Goal: Information Seeking & Learning: Find contact information

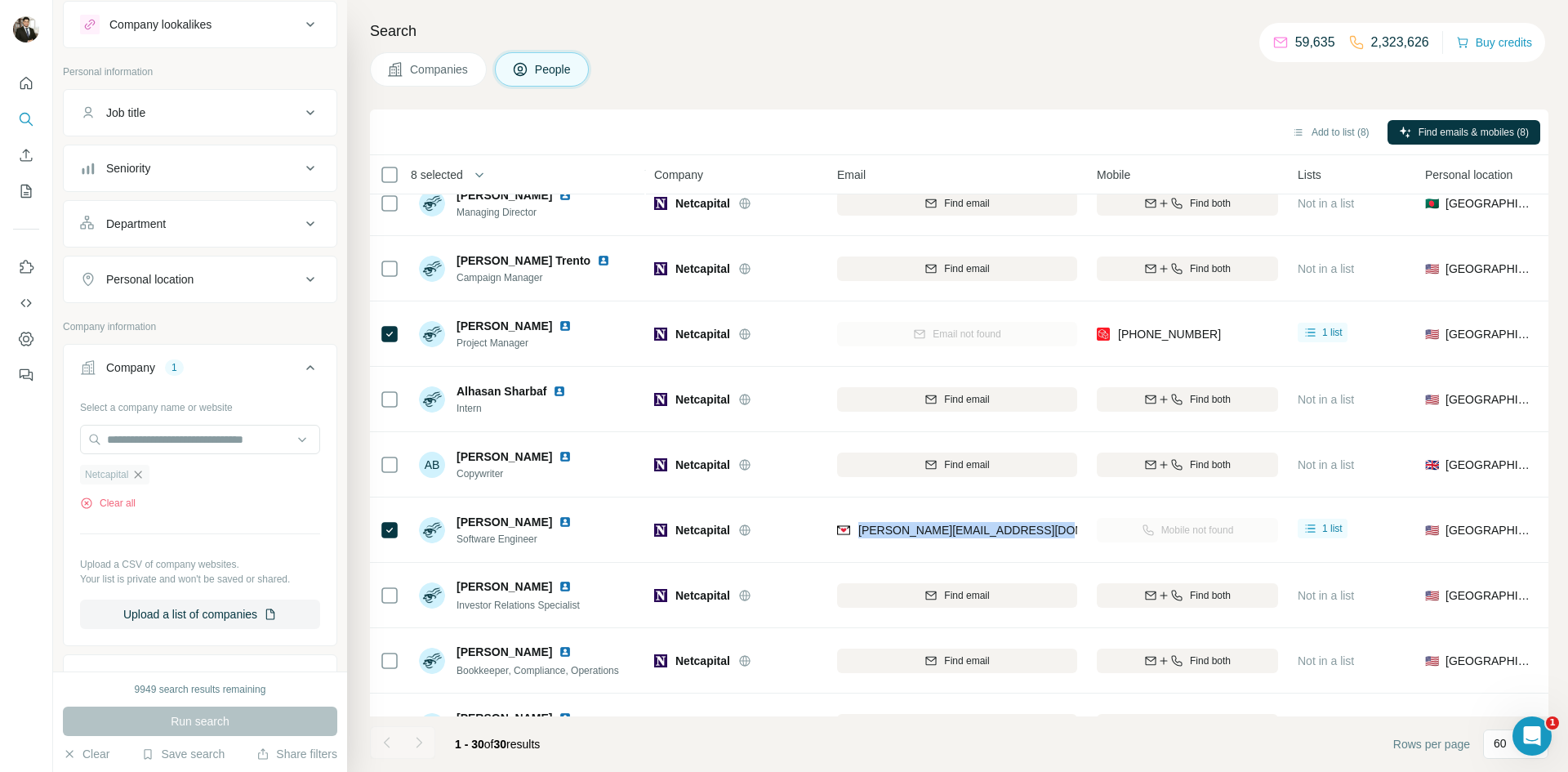
scroll to position [53, 0]
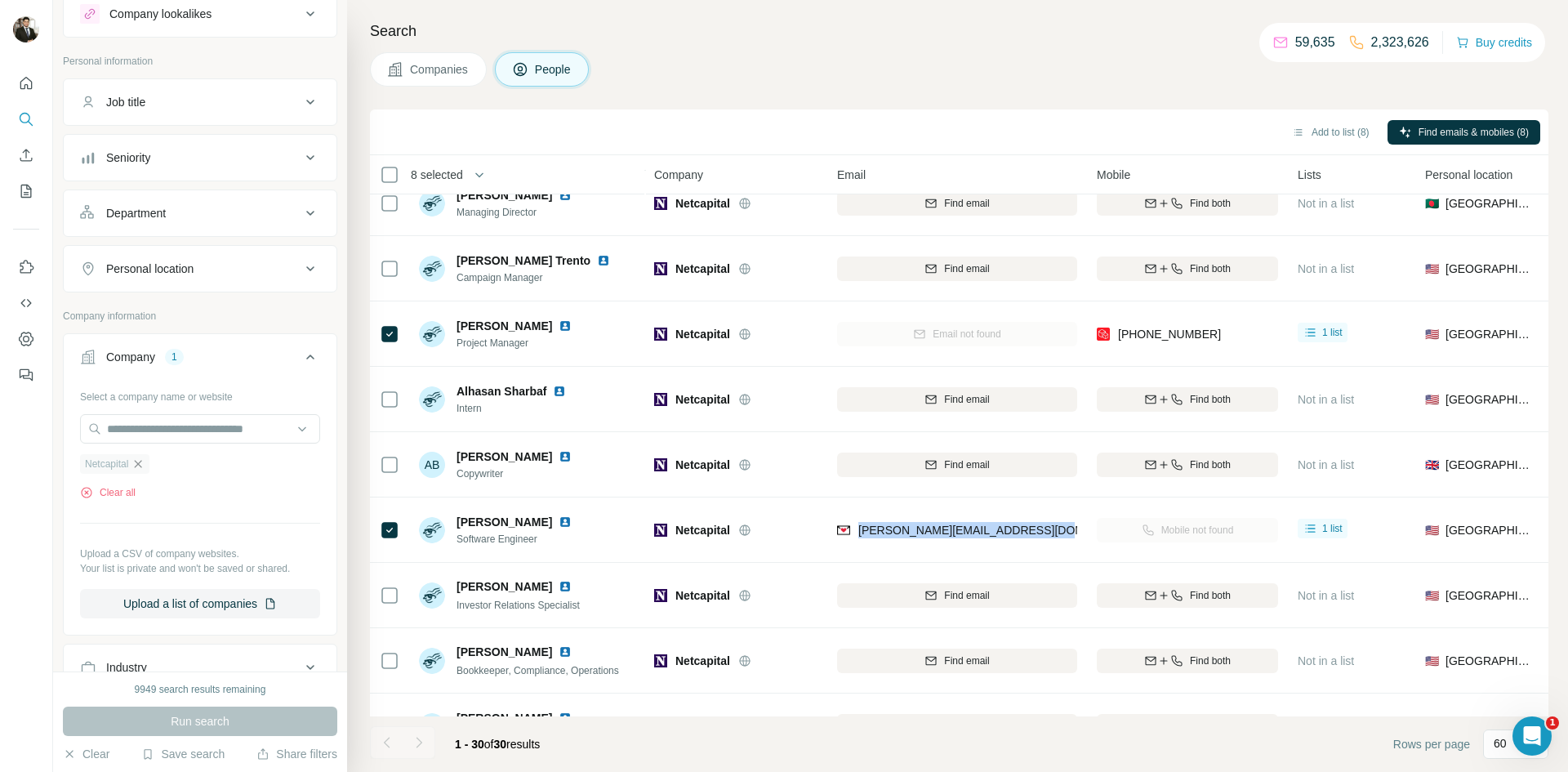
click at [140, 464] on icon "button" at bounding box center [138, 463] width 13 height 13
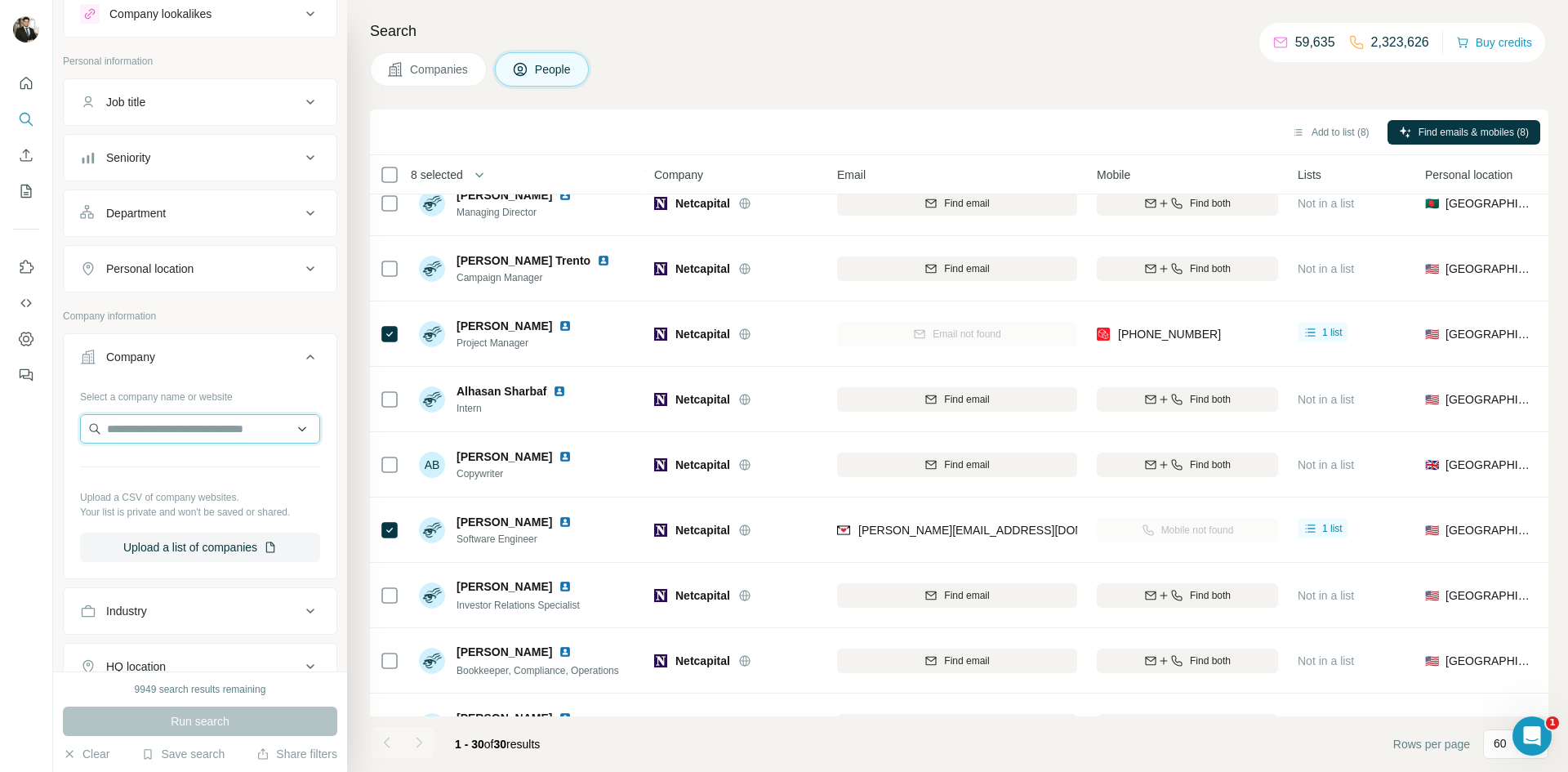
click at [149, 423] on input "text" at bounding box center [200, 429] width 240 height 30
paste input "**********"
type input "**********"
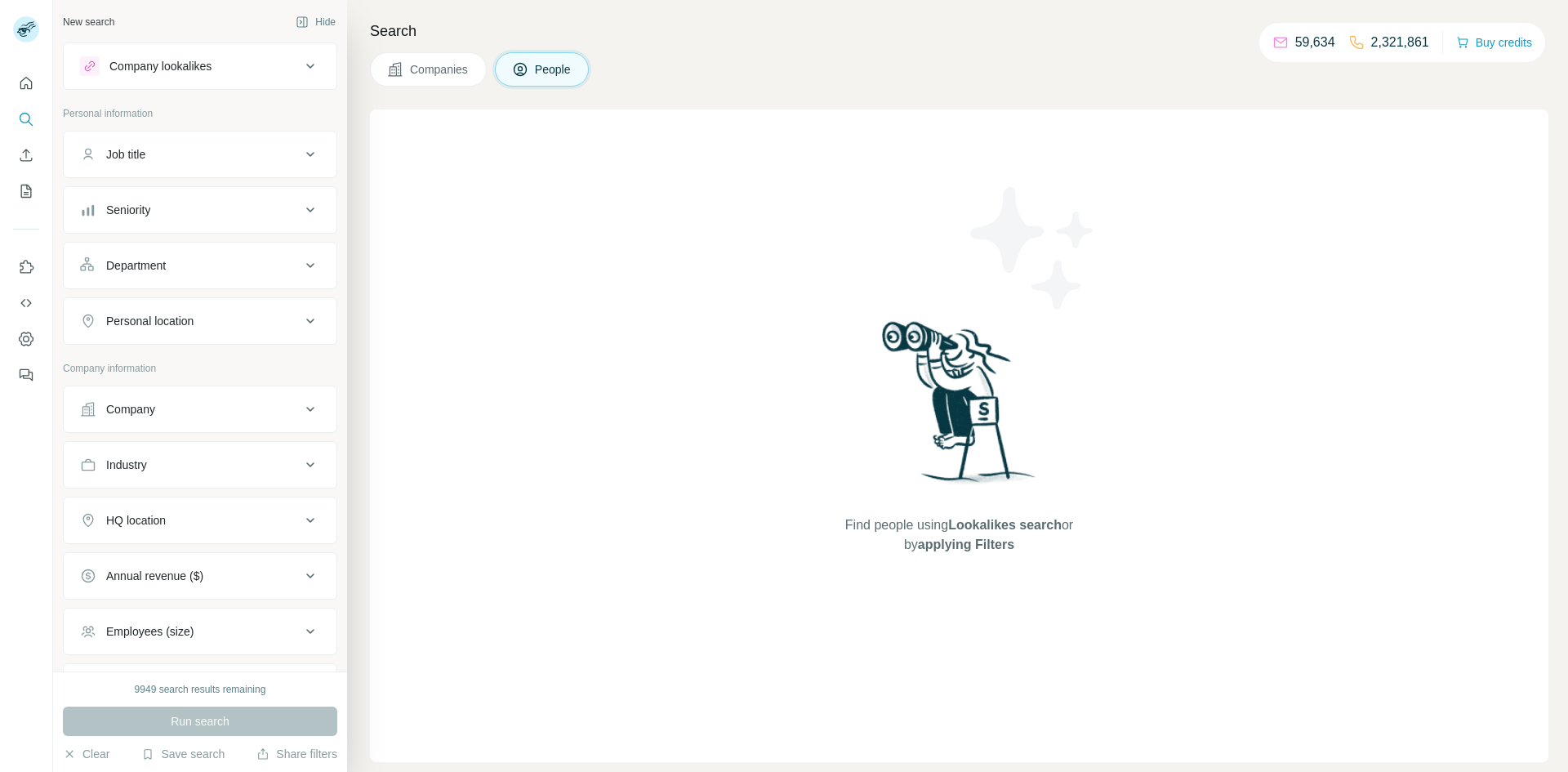
click at [173, 412] on div "Company" at bounding box center [191, 409] width 220 height 16
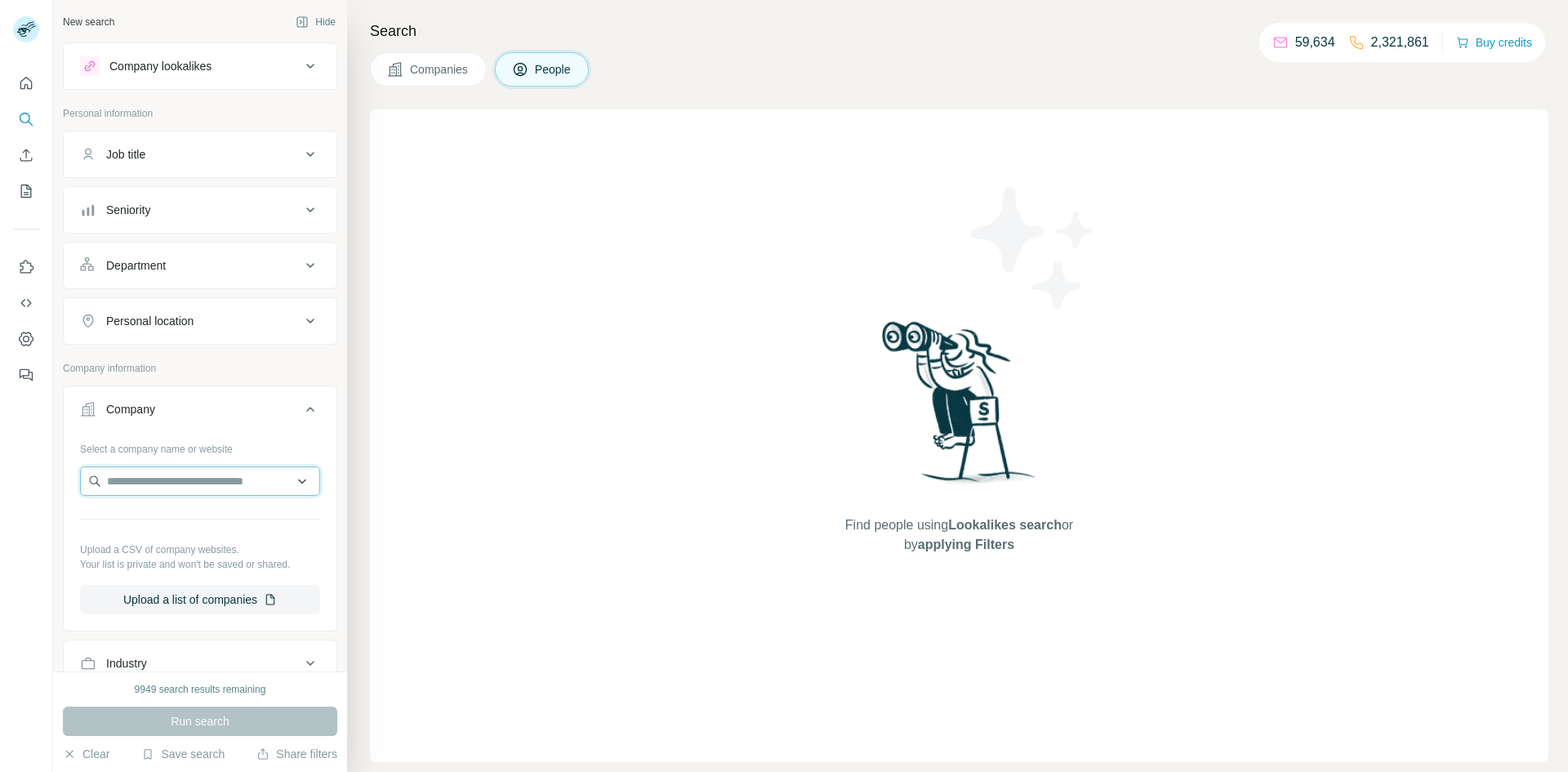
click at [135, 478] on input "text" at bounding box center [200, 481] width 240 height 30
paste input "**********"
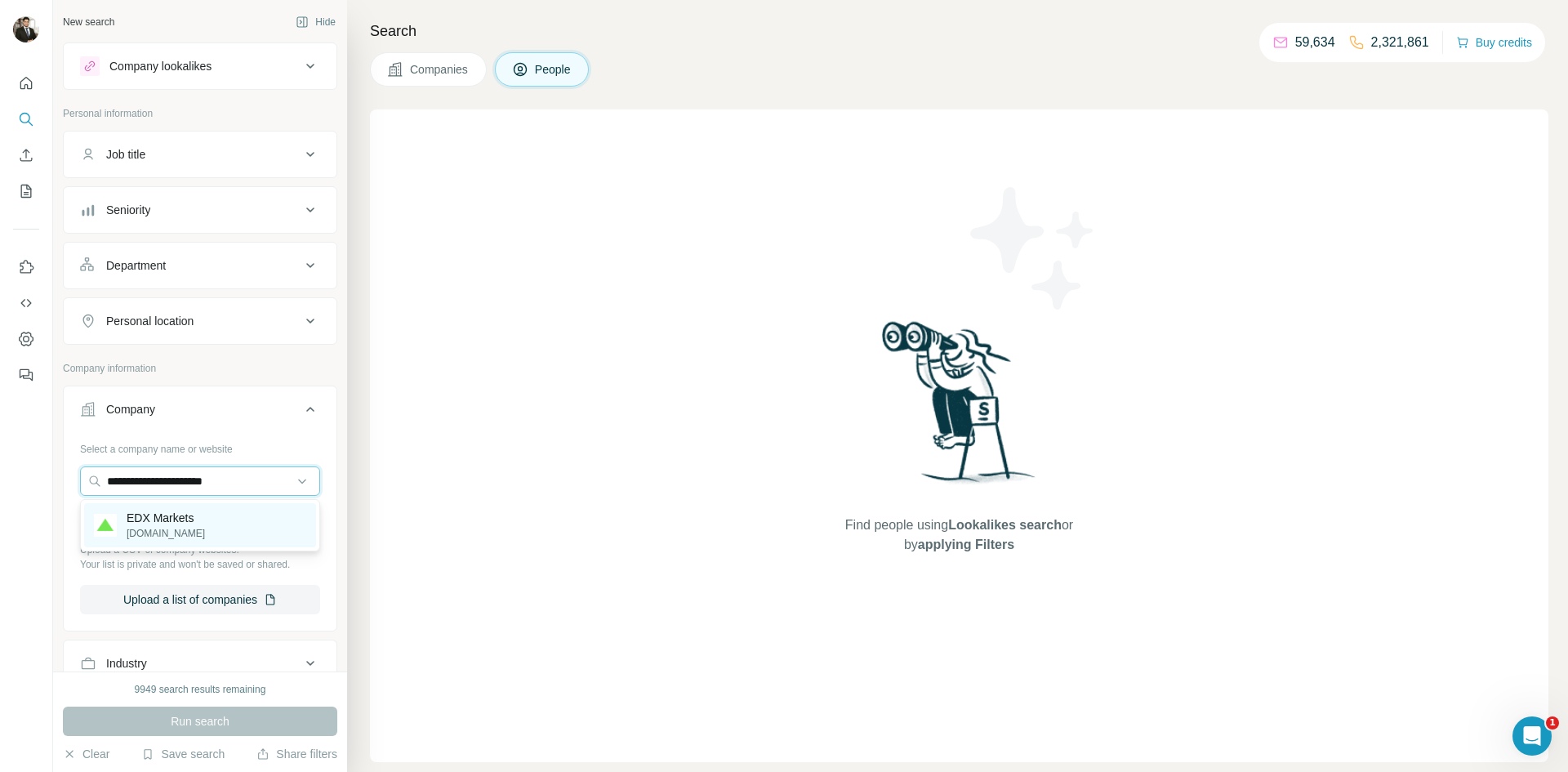
type input "**********"
click at [170, 520] on p "EDX Markets" at bounding box center [166, 518] width 78 height 16
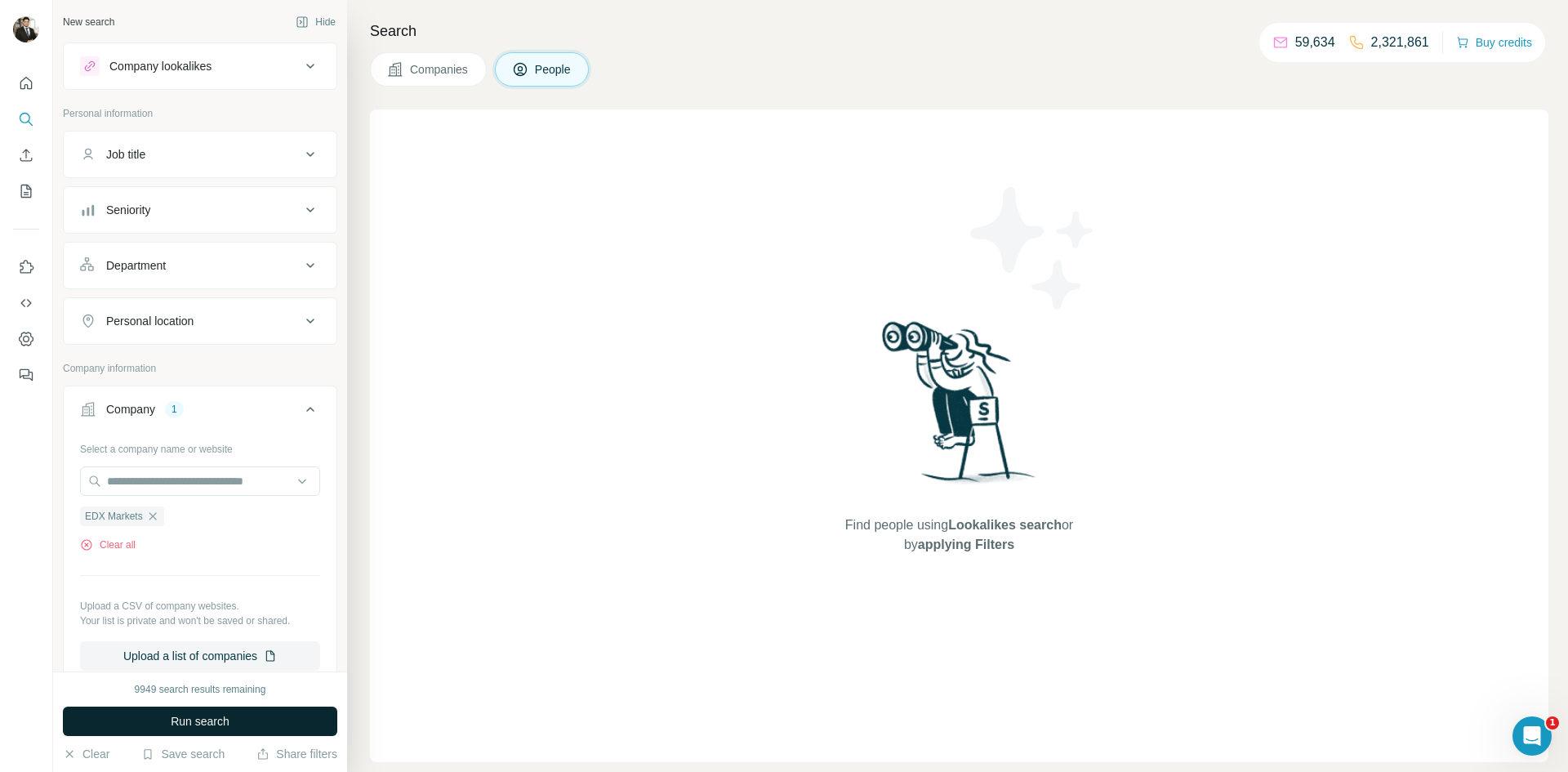
click at [185, 715] on span "Run search" at bounding box center [199, 721] width 59 height 16
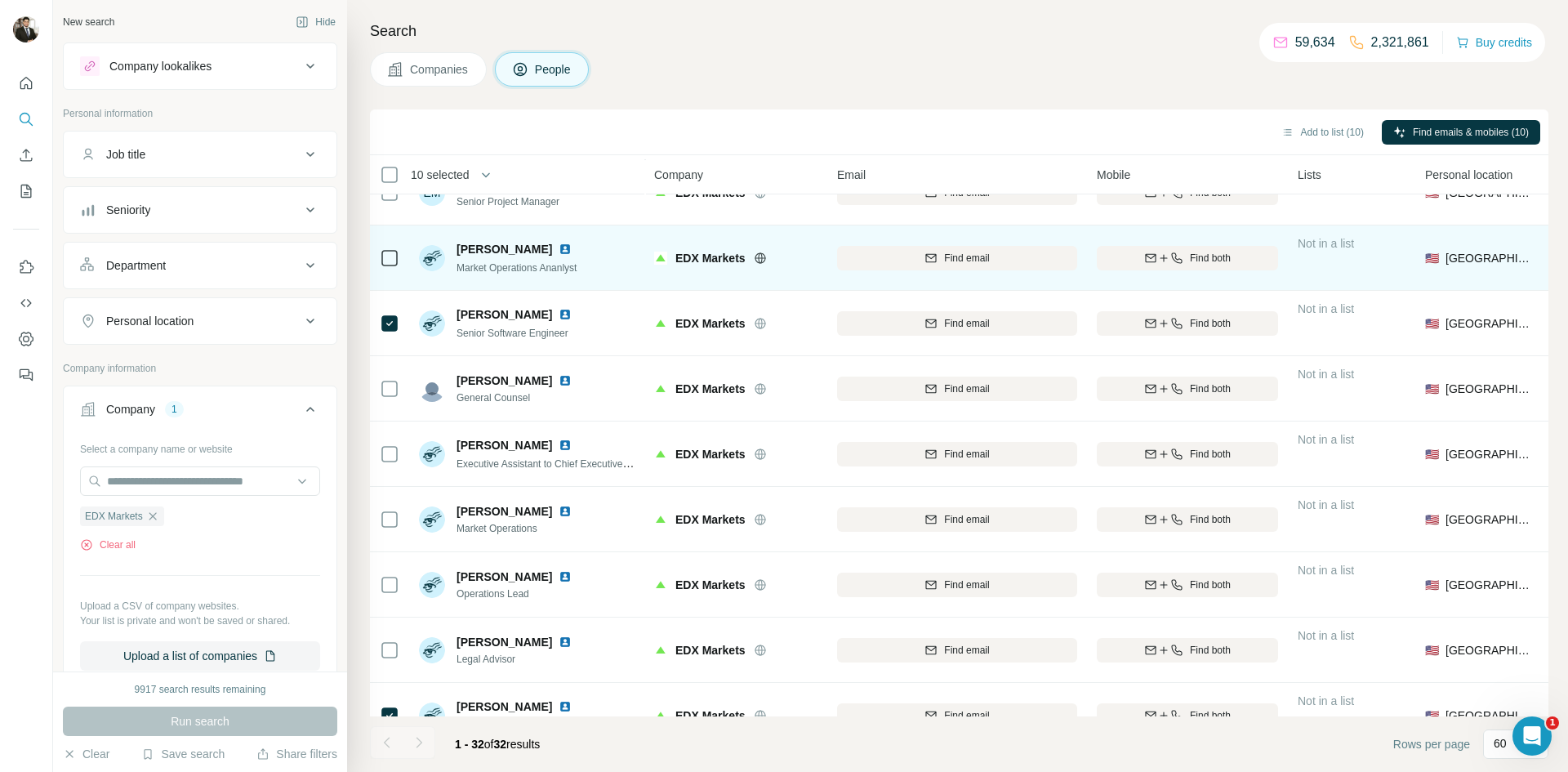
scroll to position [603, 0]
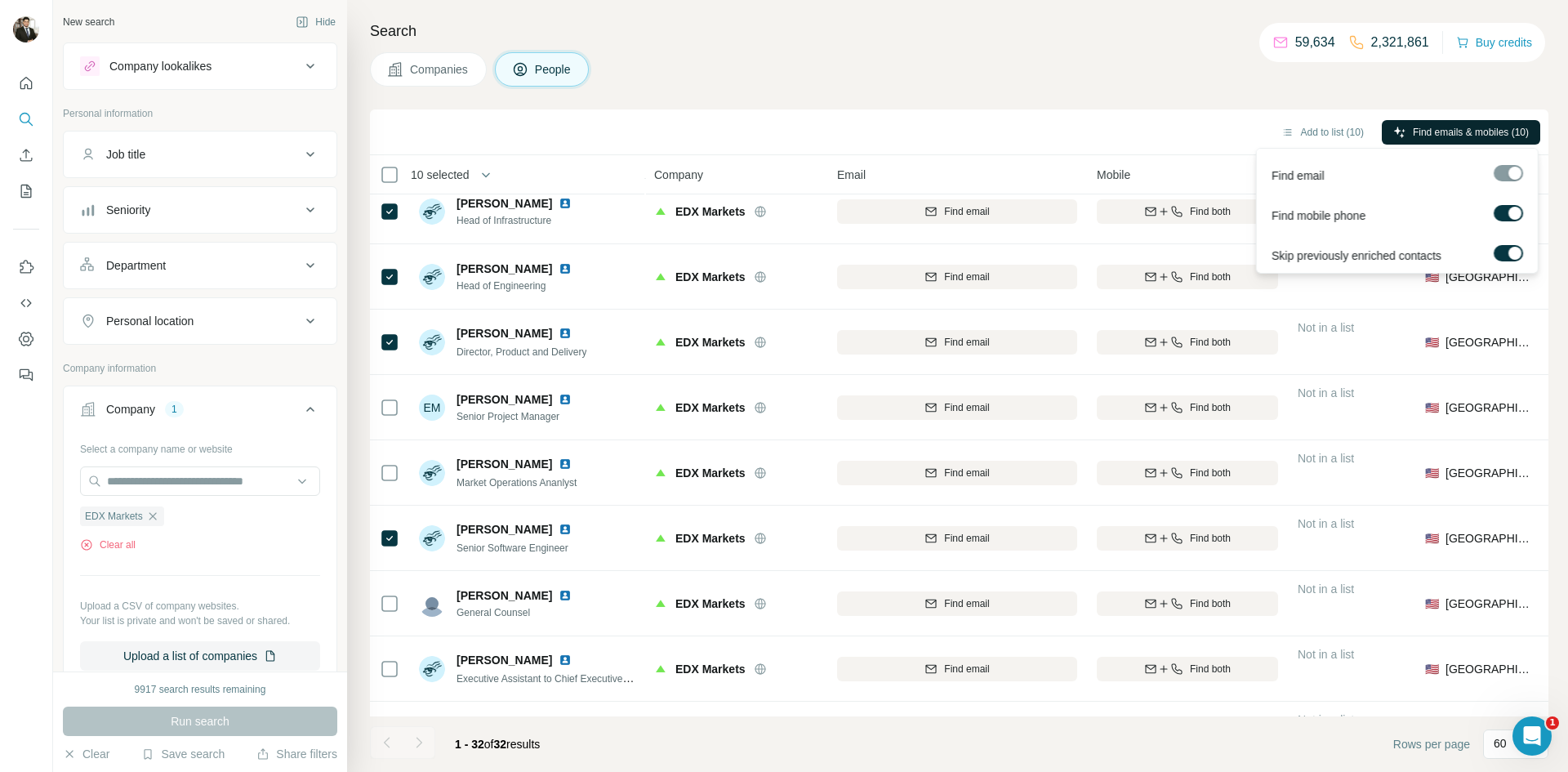
click at [1444, 129] on span "Find emails & mobiles (10)" at bounding box center [1471, 132] width 116 height 15
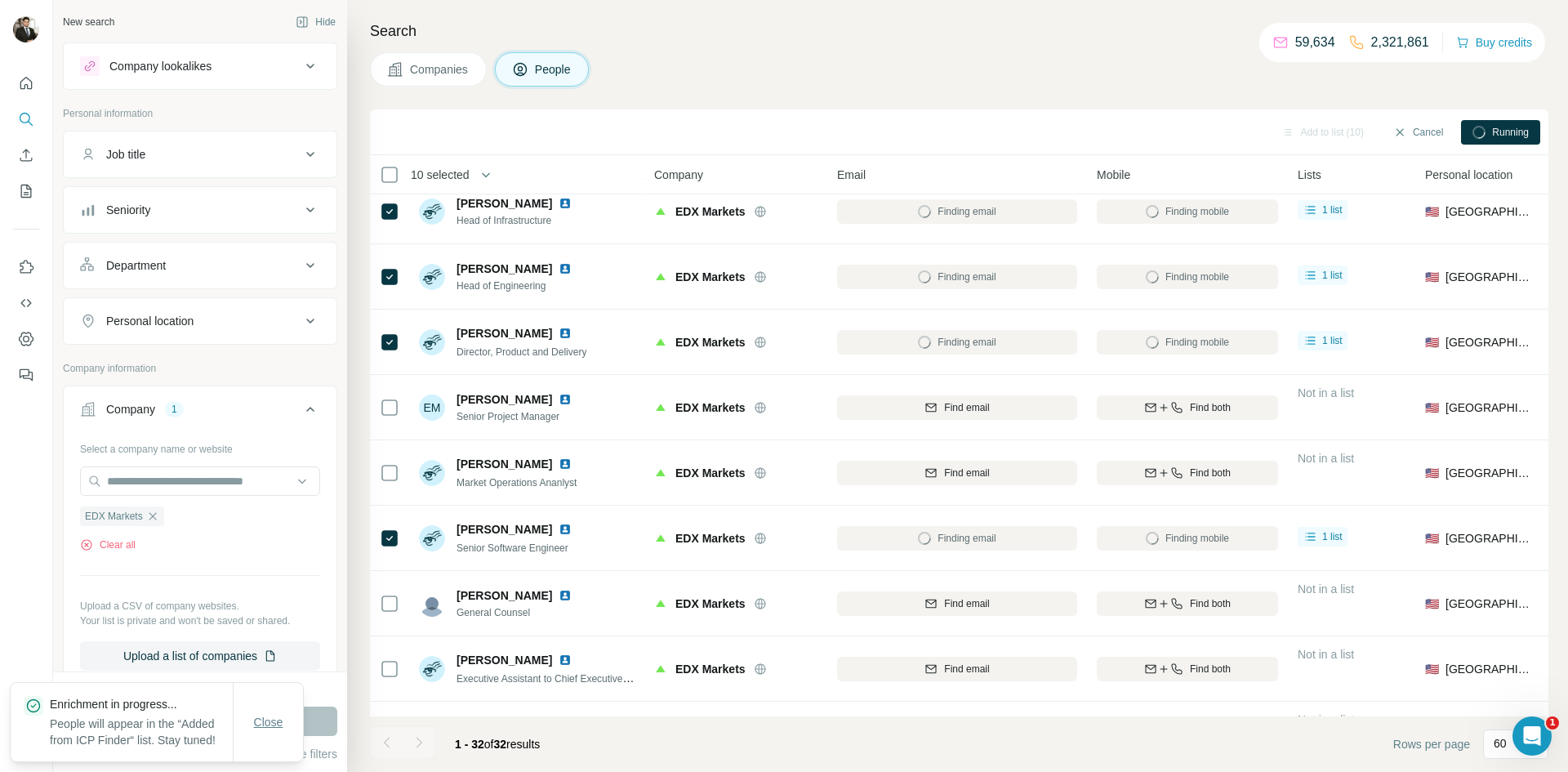
click at [267, 713] on span "Close" at bounding box center [269, 721] width 30 height 16
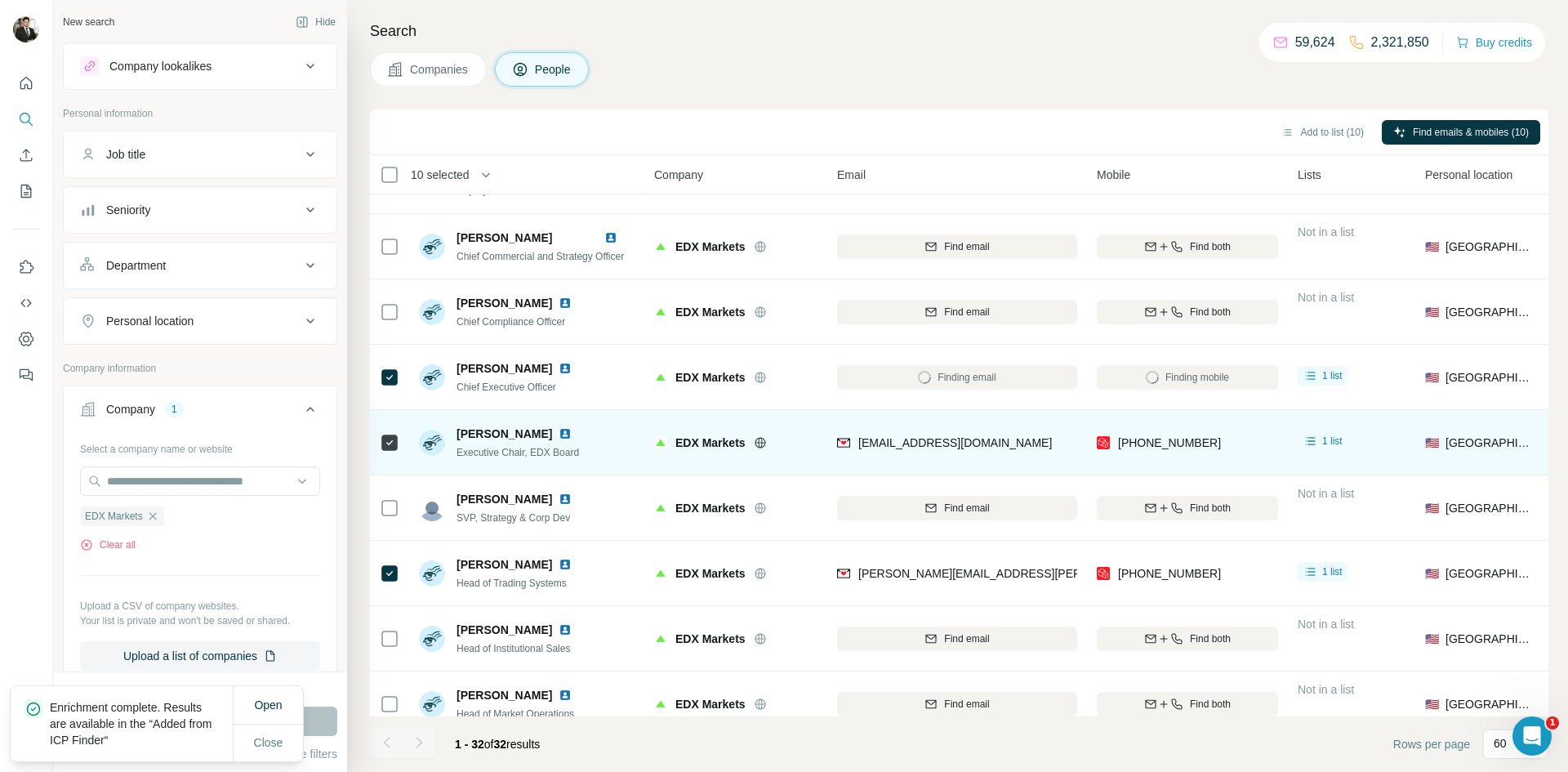
scroll to position [0, 0]
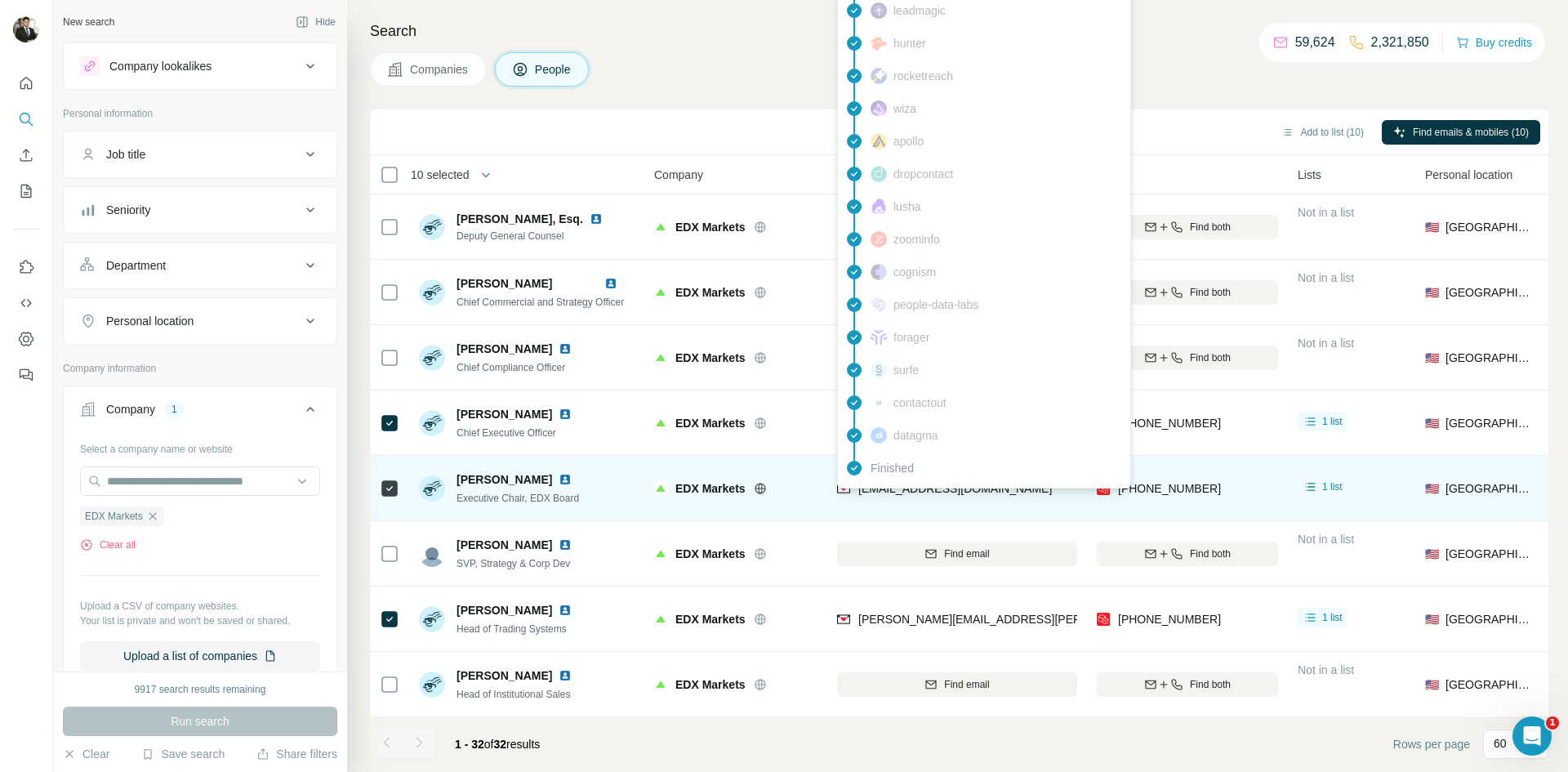
drag, startPoint x: 935, startPoint y: 487, endPoint x: 858, endPoint y: 493, distance: 77.2
click at [858, 493] on div "[EMAIL_ADDRESS][DOMAIN_NAME]" at bounding box center [958, 487] width 240 height 45
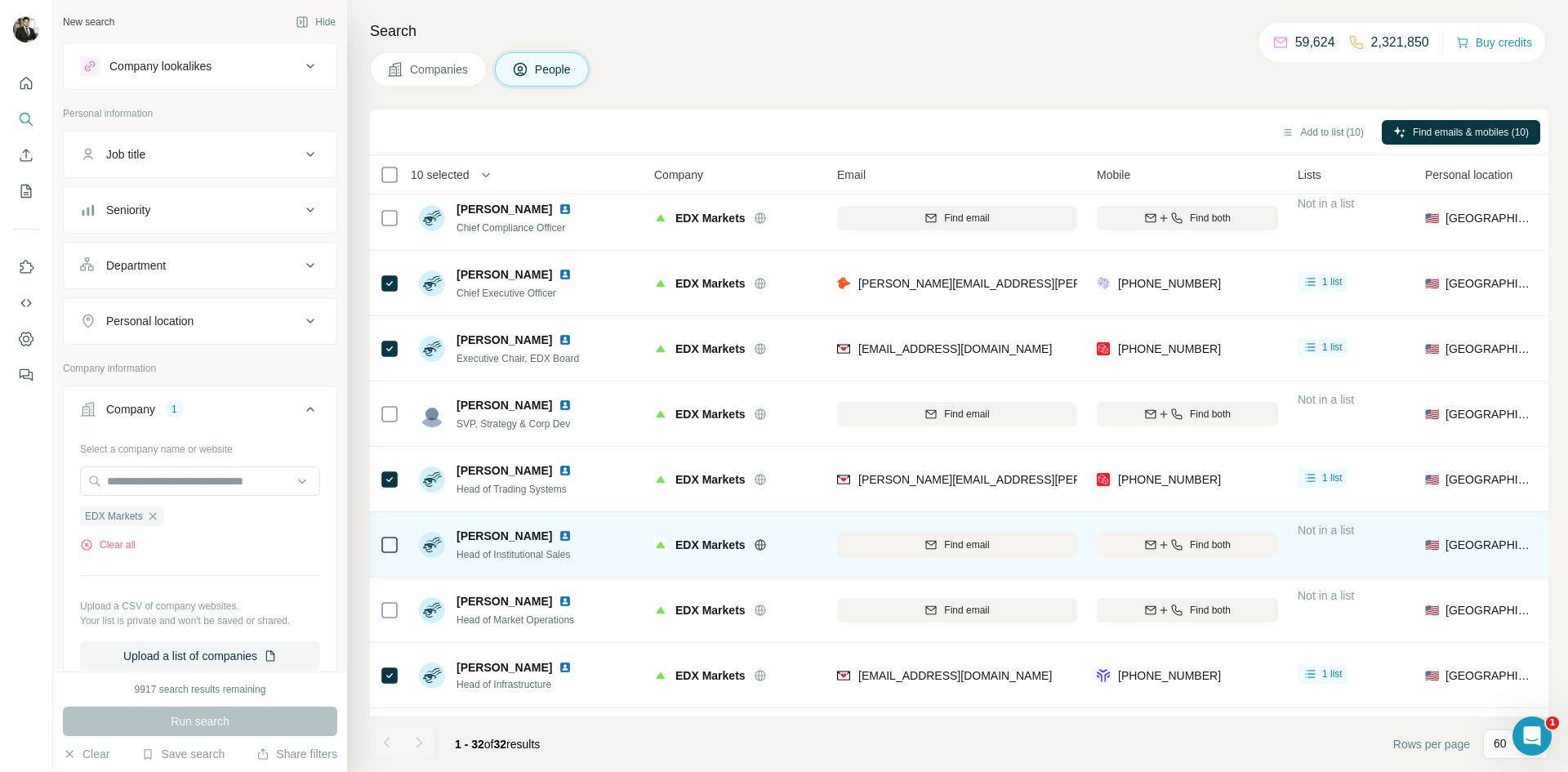
scroll to position [141, 0]
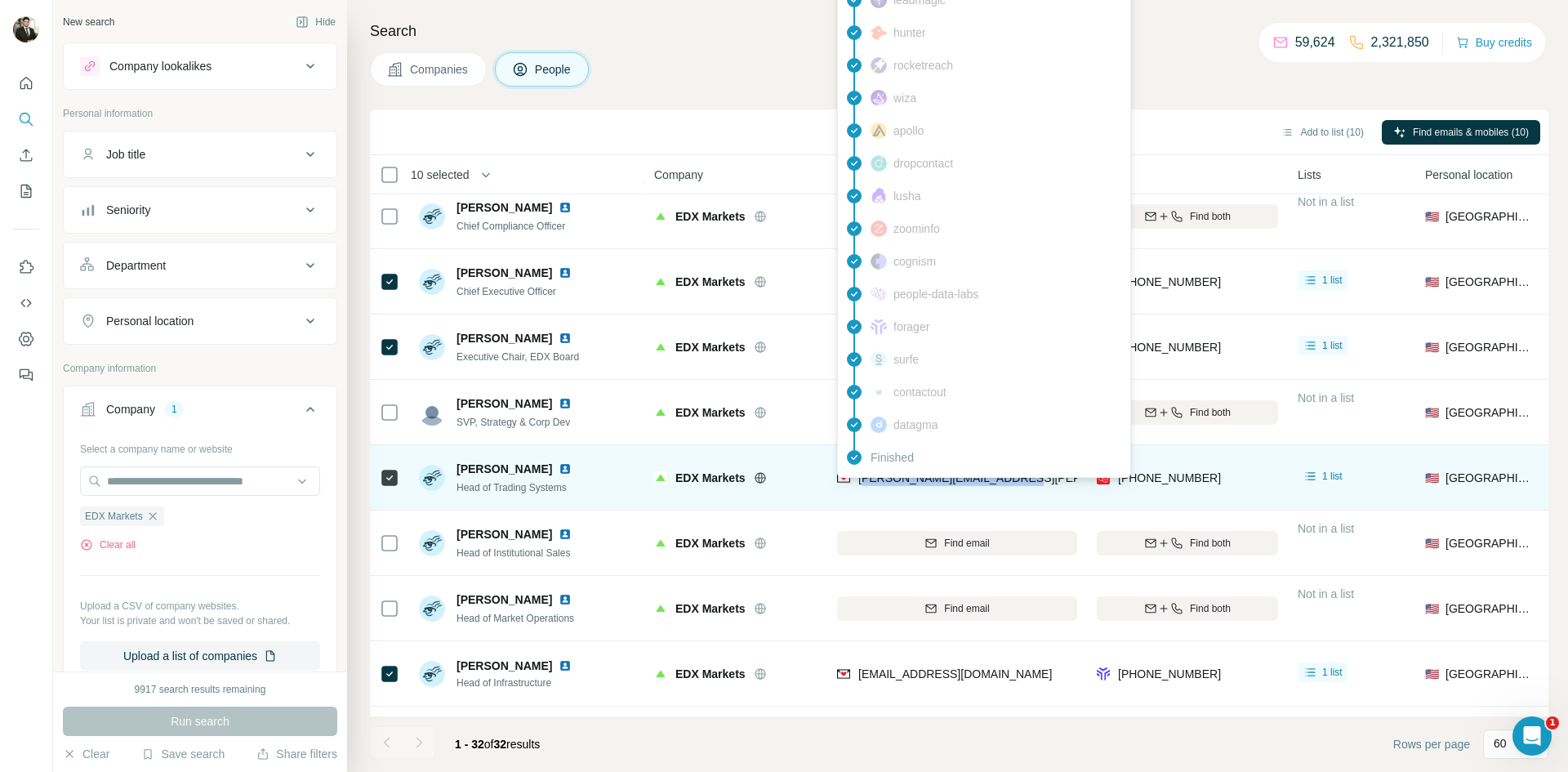
drag, startPoint x: 1042, startPoint y: 475, endPoint x: 866, endPoint y: 479, distance: 176.0
click at [866, 479] on div "[PERSON_NAME][EMAIL_ADDRESS][PERSON_NAME][DOMAIN_NAME]" at bounding box center [958, 477] width 240 height 45
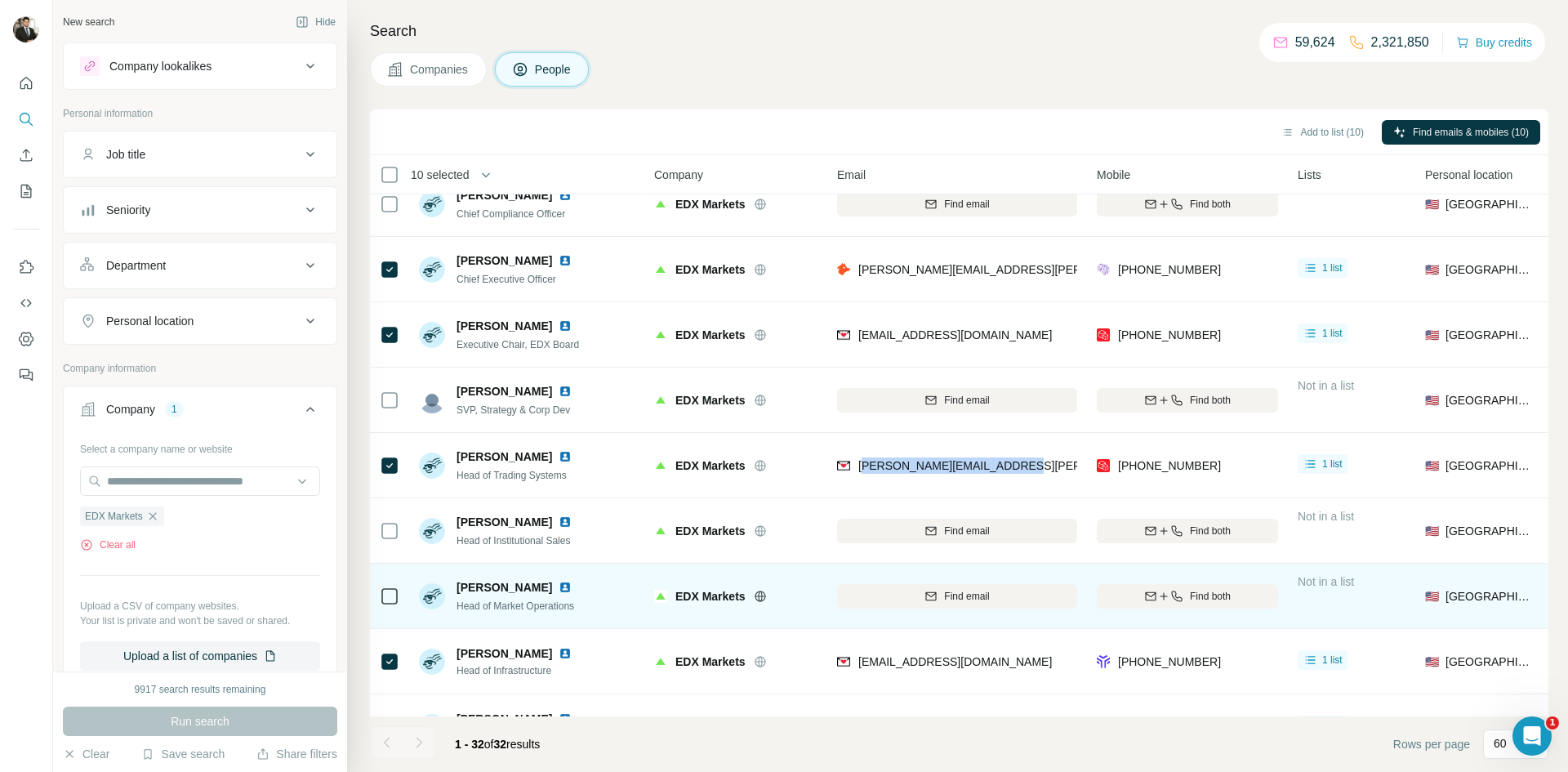
scroll to position [260, 0]
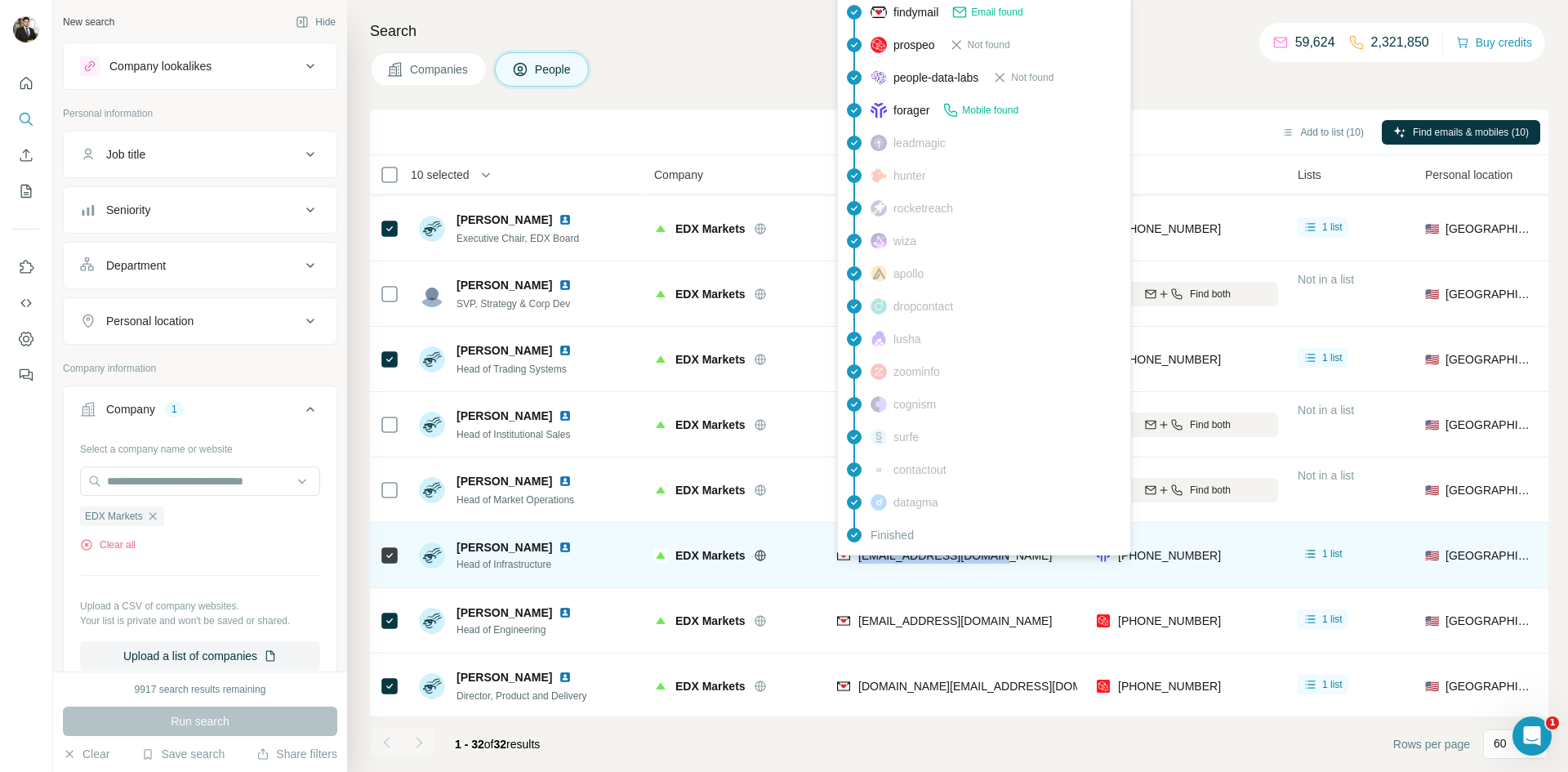
drag, startPoint x: 1021, startPoint y: 559, endPoint x: 859, endPoint y: 561, distance: 162.0
click at [859, 561] on div "[EMAIL_ADDRESS][DOMAIN_NAME]" at bounding box center [958, 555] width 240 height 45
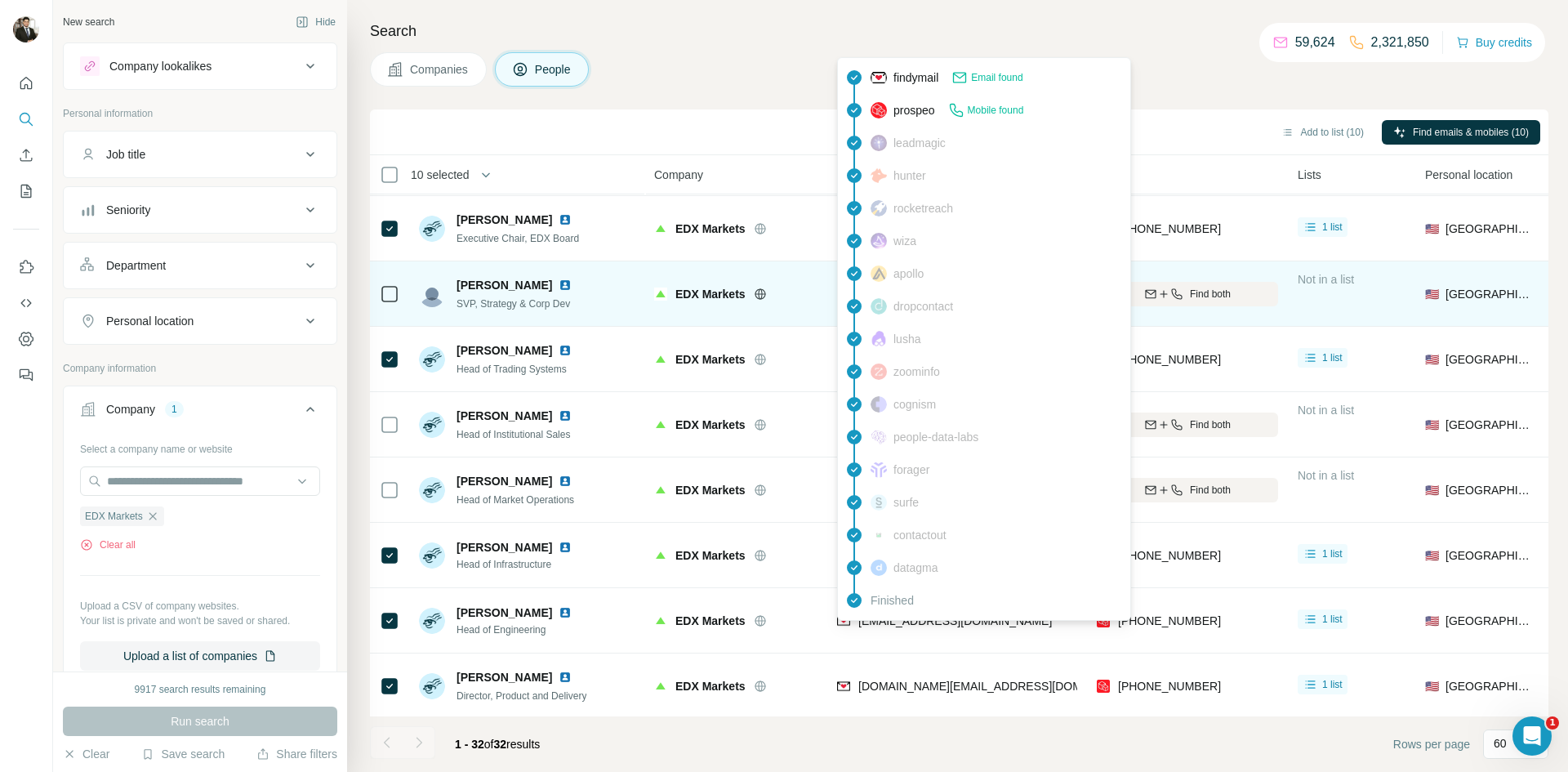
copy span "[EMAIL_ADDRESS][DOMAIN_NAME]"
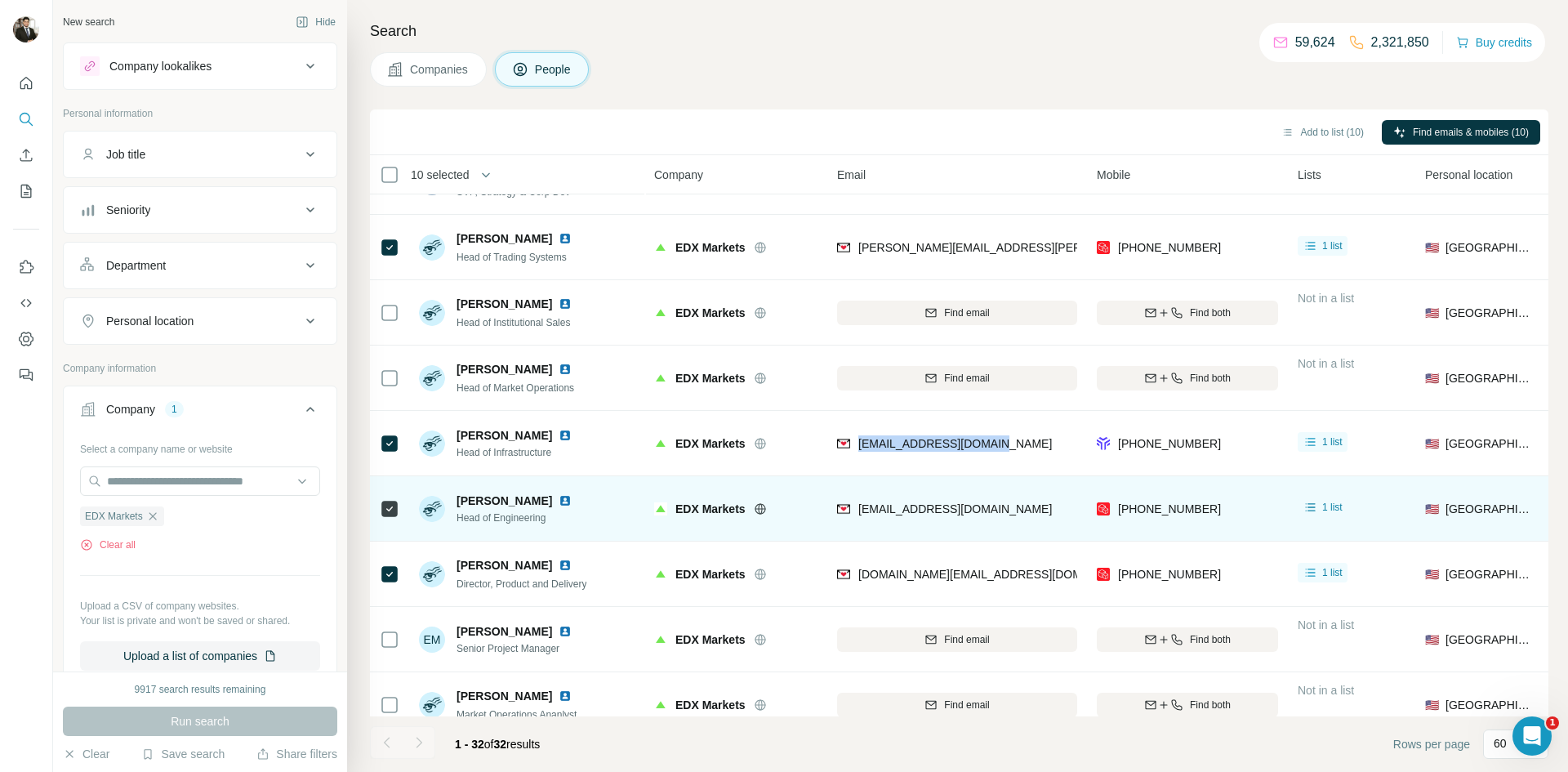
scroll to position [390, 0]
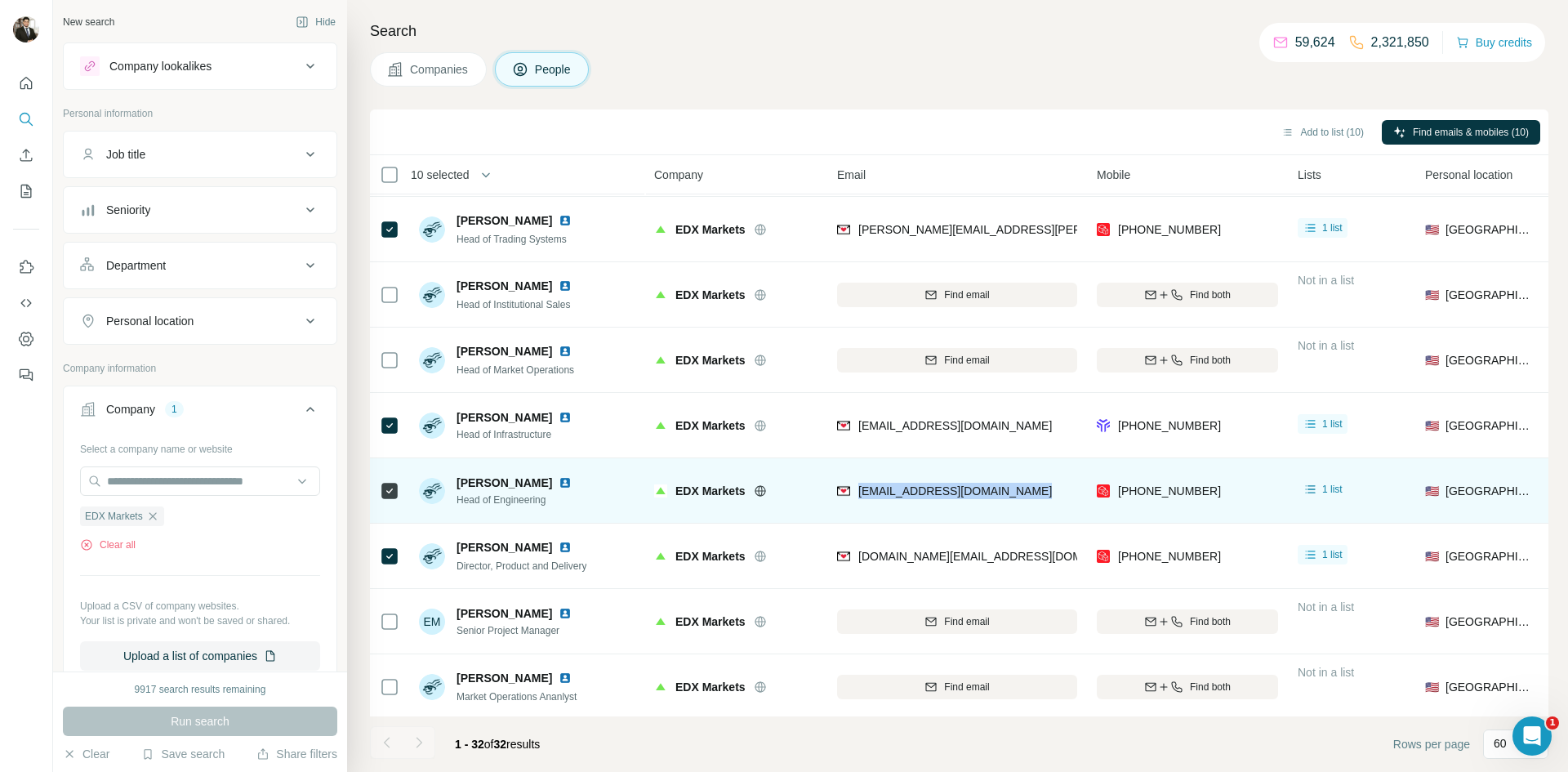
drag, startPoint x: 1053, startPoint y: 494, endPoint x: 856, endPoint y: 504, distance: 197.3
click at [856, 504] on div "[EMAIL_ADDRESS][DOMAIN_NAME]" at bounding box center [958, 490] width 240 height 45
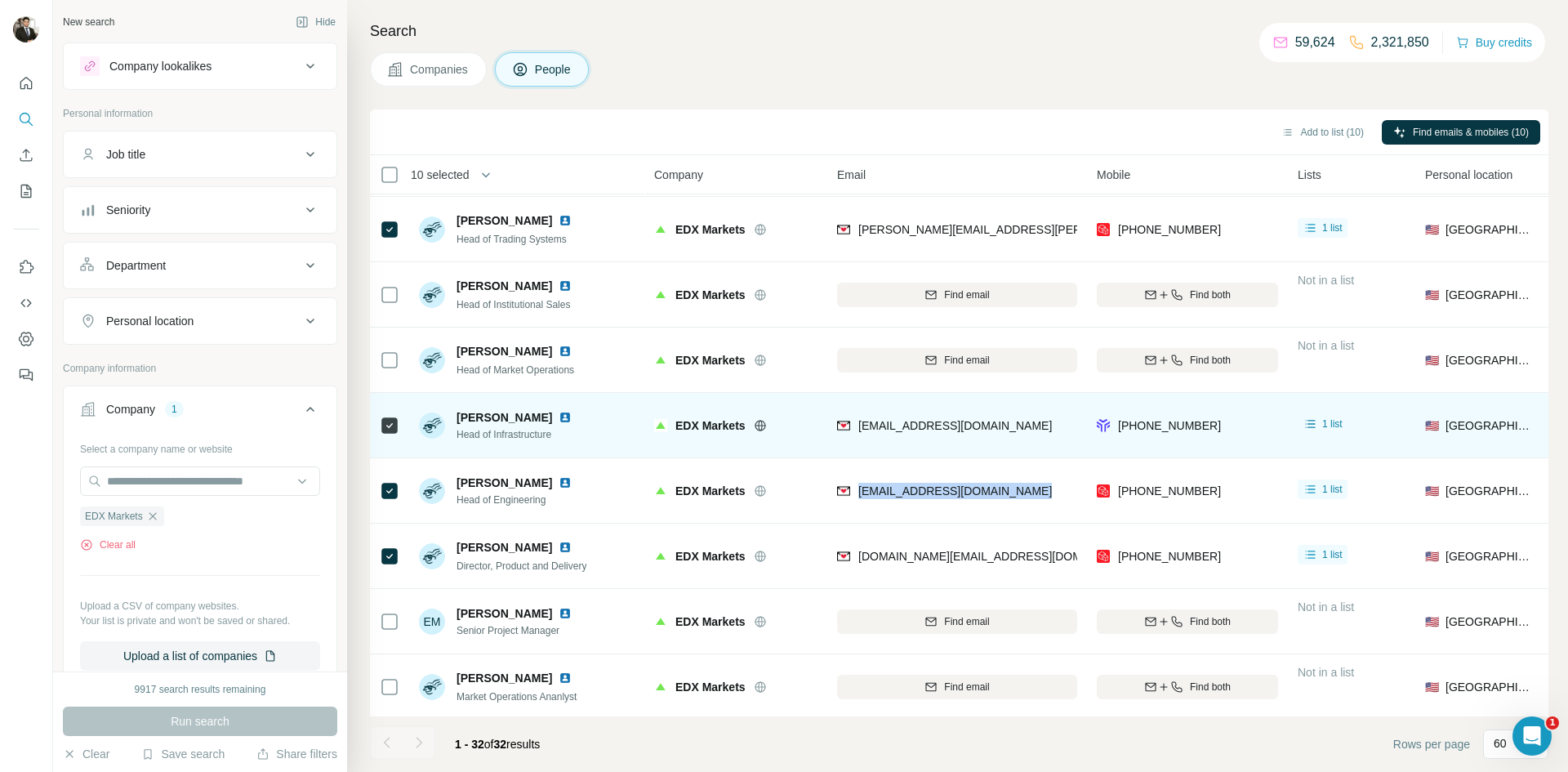
copy span "[EMAIL_ADDRESS][DOMAIN_NAME]"
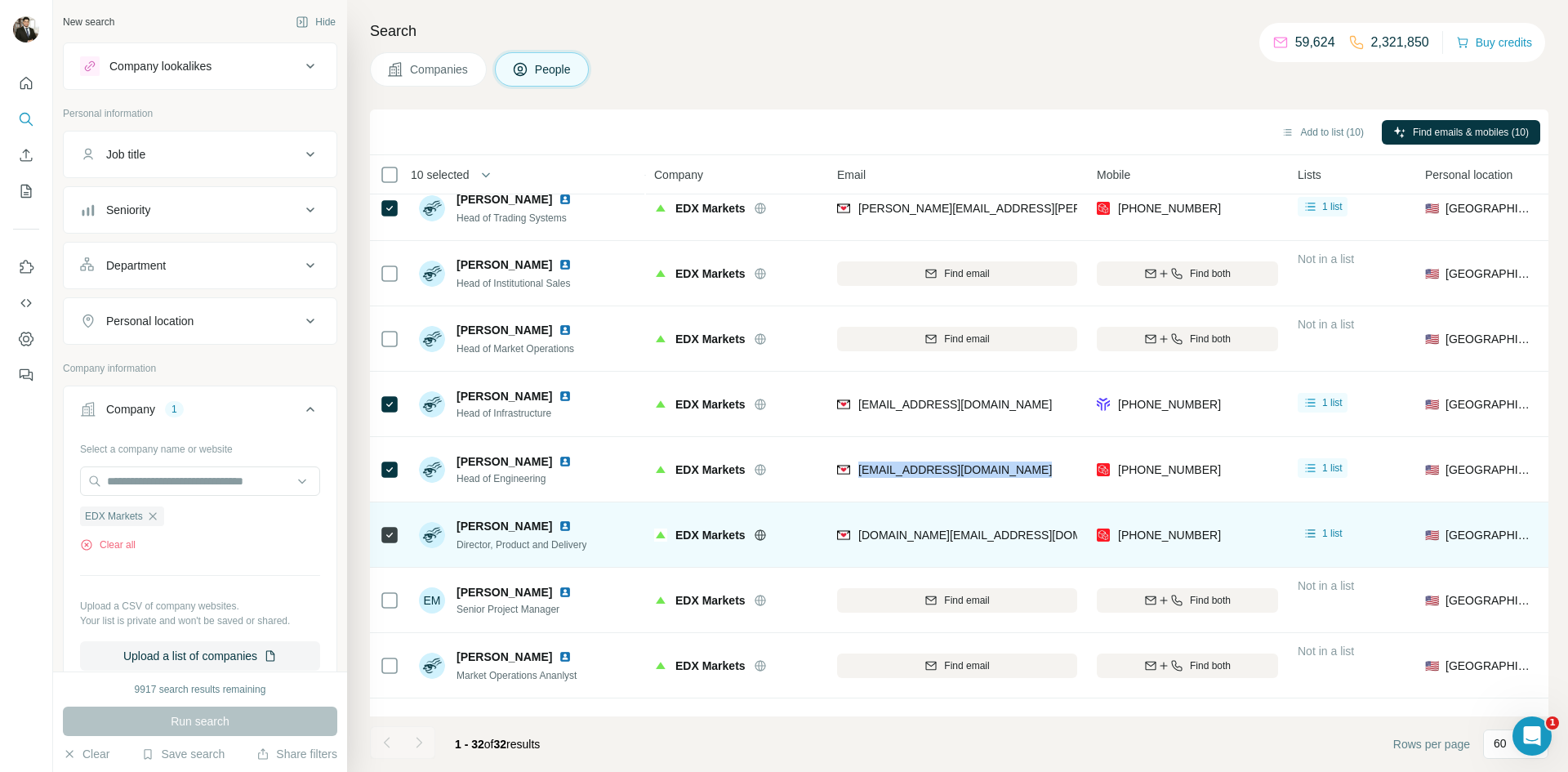
scroll to position [415, 0]
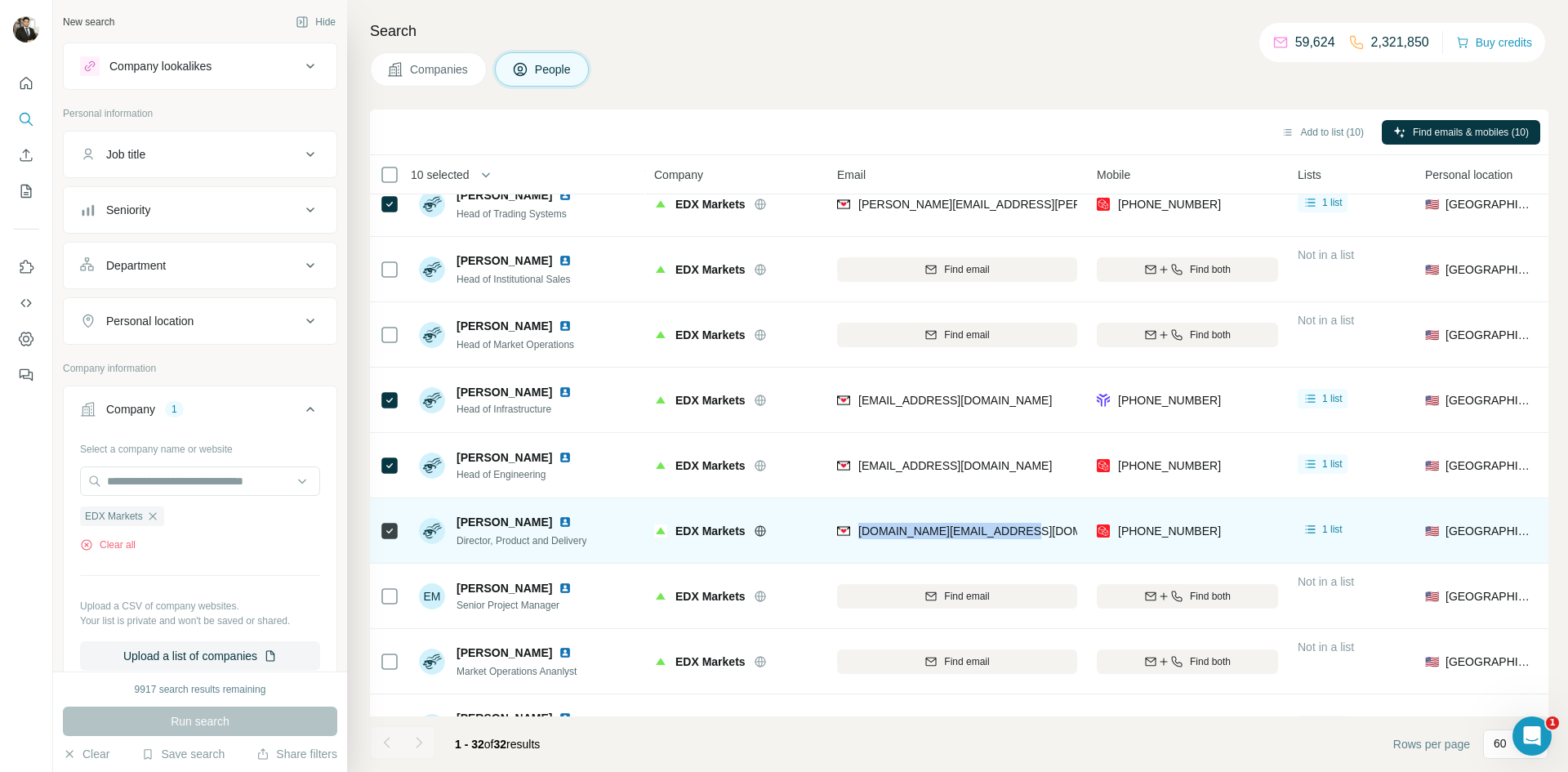
drag, startPoint x: 1055, startPoint y: 532, endPoint x: 858, endPoint y: 544, distance: 197.4
click at [858, 544] on div "[DOMAIN_NAME][EMAIL_ADDRESS][DOMAIN_NAME]" at bounding box center [958, 530] width 240 height 45
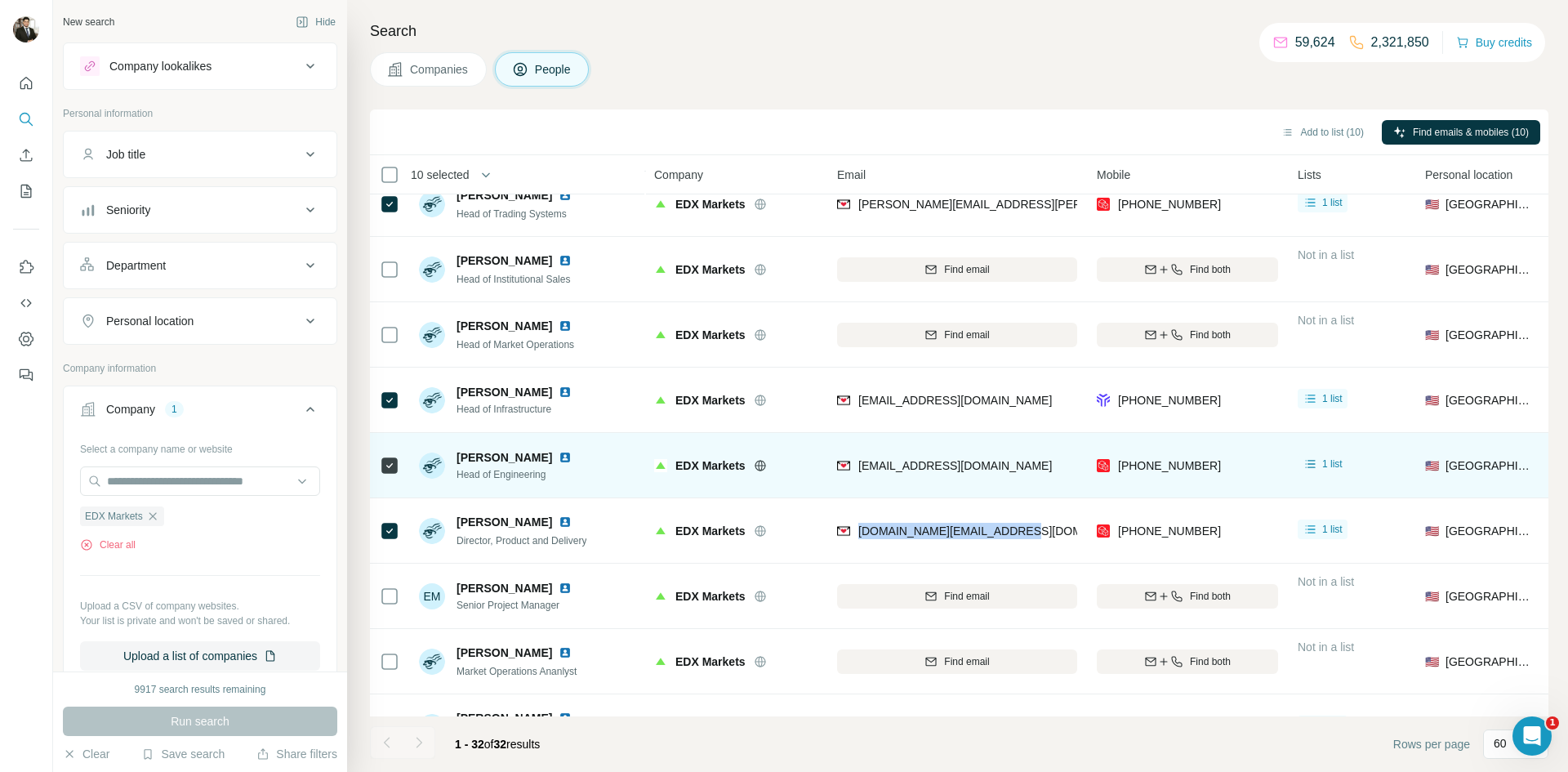
copy span "[DOMAIN_NAME][EMAIL_ADDRESS][DOMAIN_NAME]"
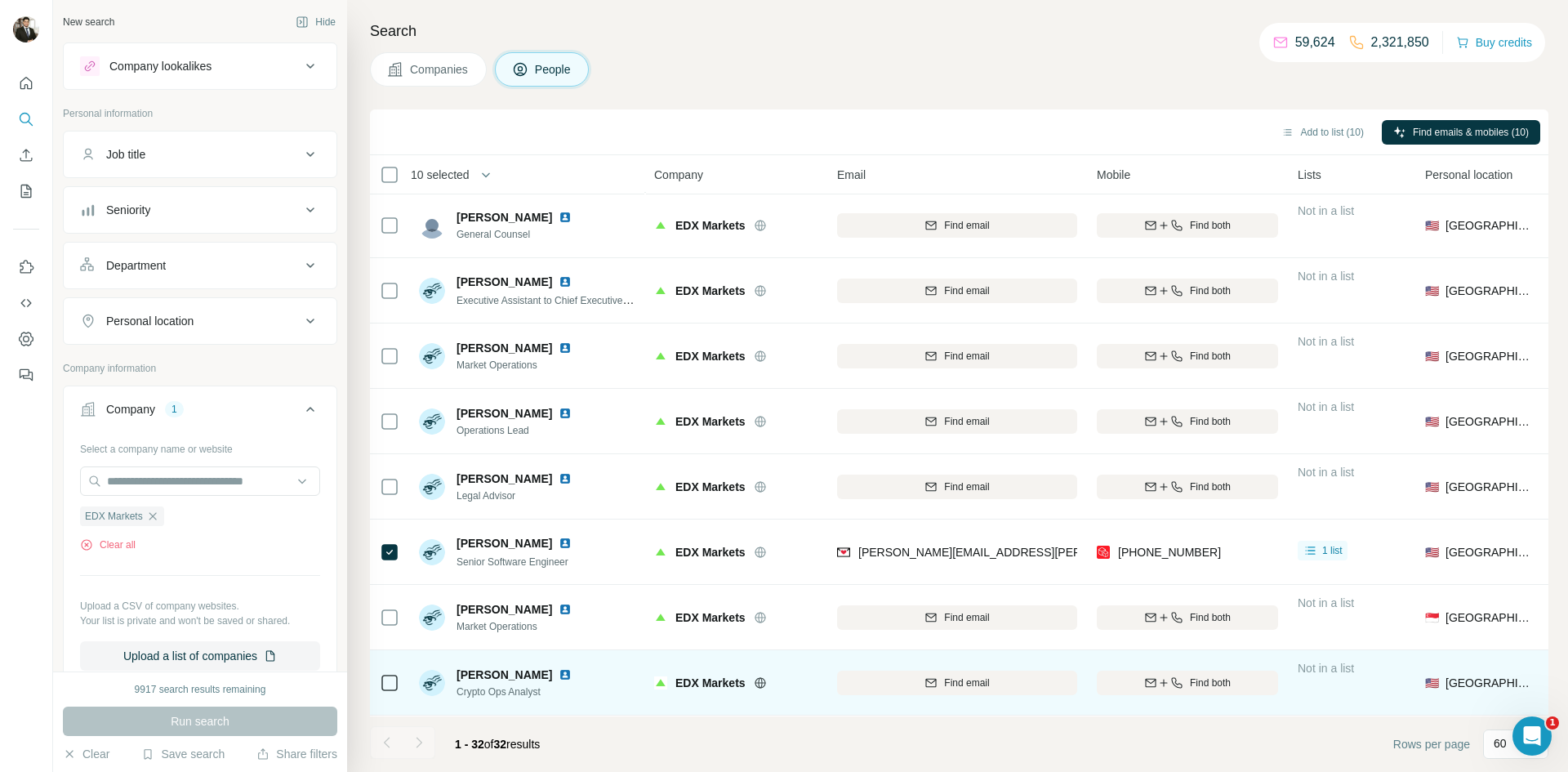
scroll to position [1036, 0]
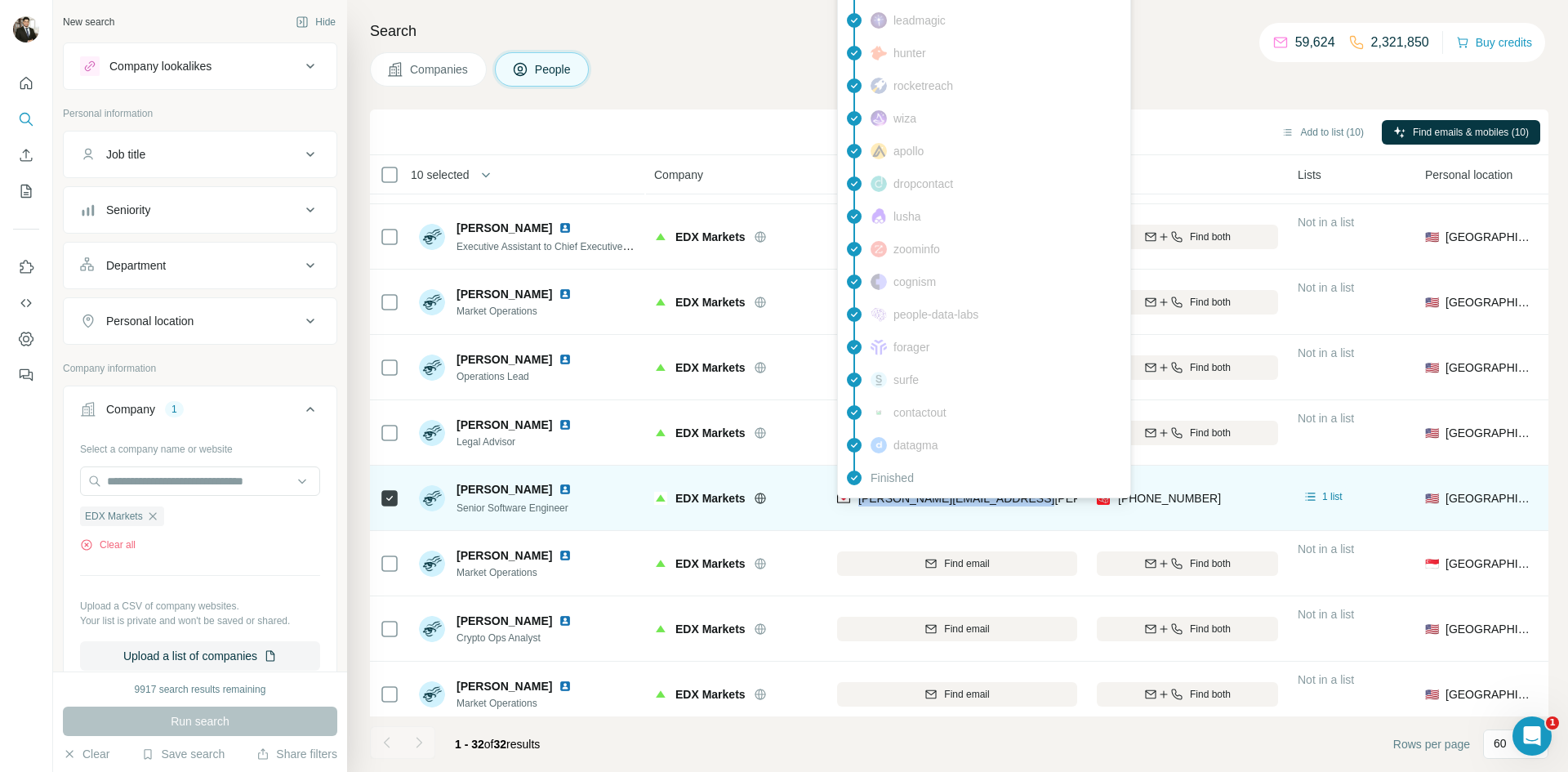
drag, startPoint x: 1051, startPoint y: 500, endPoint x: 856, endPoint y: 506, distance: 195.1
click at [856, 506] on div "[PERSON_NAME][EMAIL_ADDRESS][PERSON_NAME][DOMAIN_NAME]" at bounding box center [958, 497] width 240 height 45
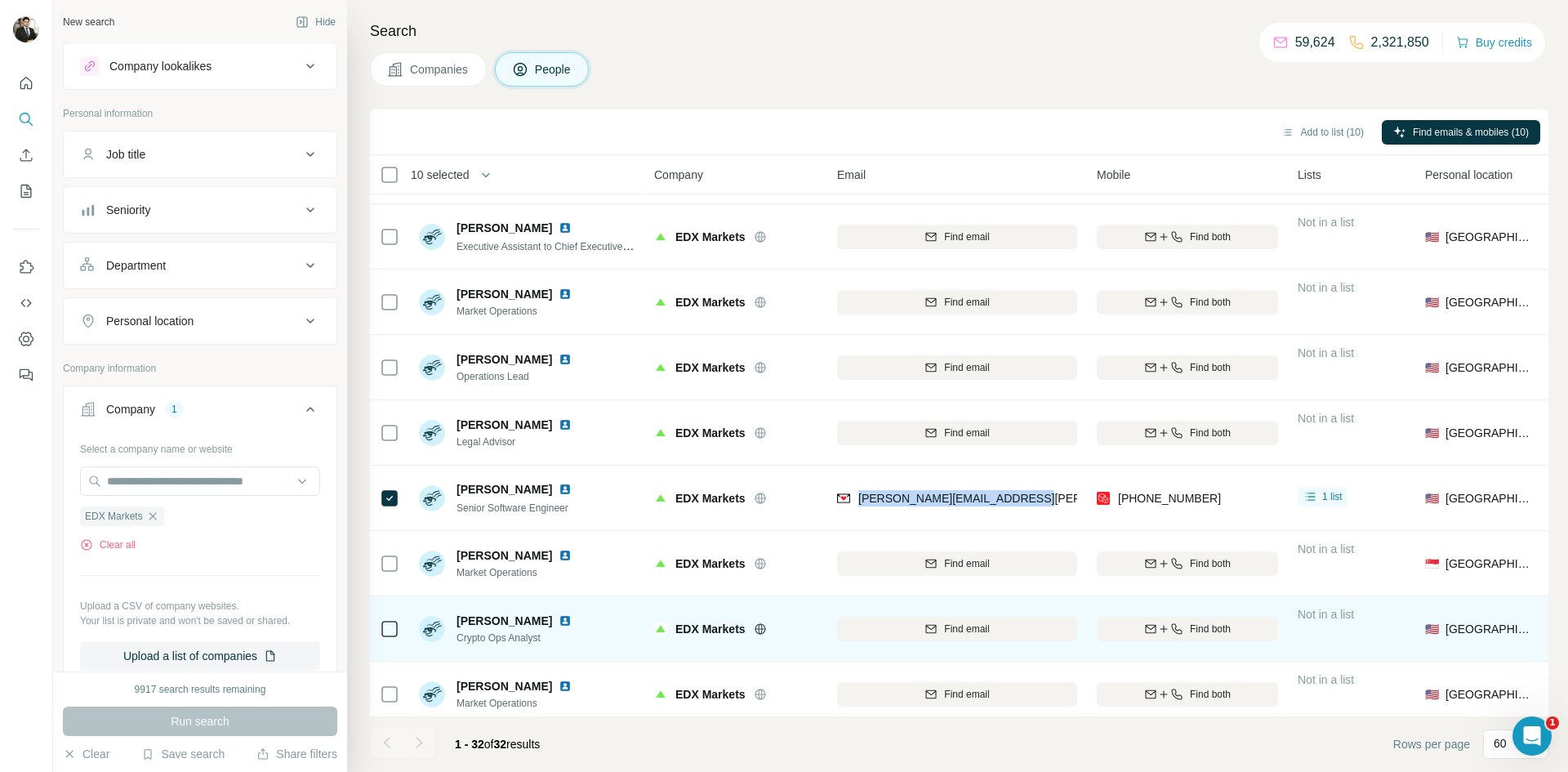
copy span "[PERSON_NAME][EMAIL_ADDRESS][PERSON_NAME][DOMAIN_NAME]"
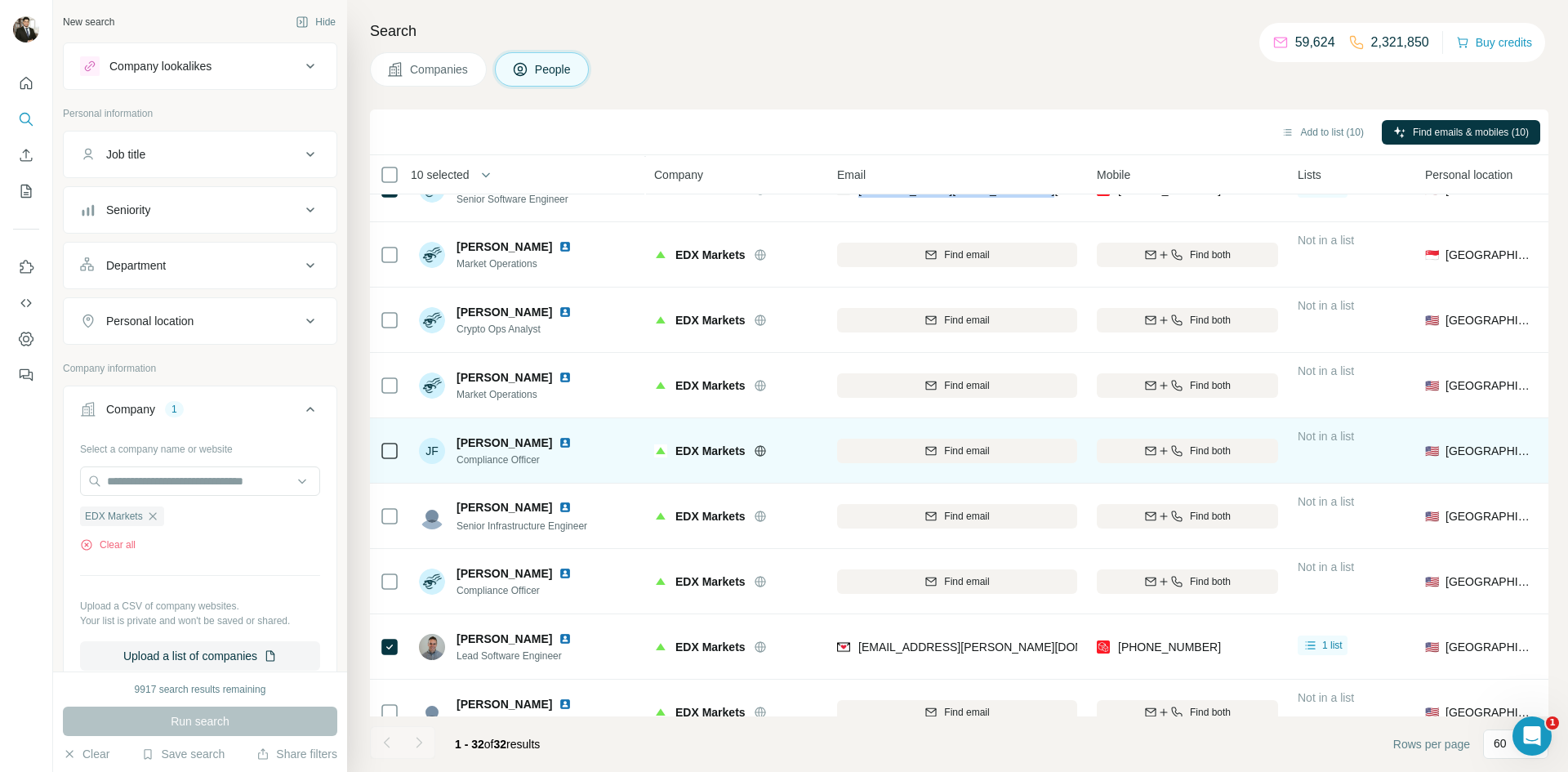
scroll to position [1353, 0]
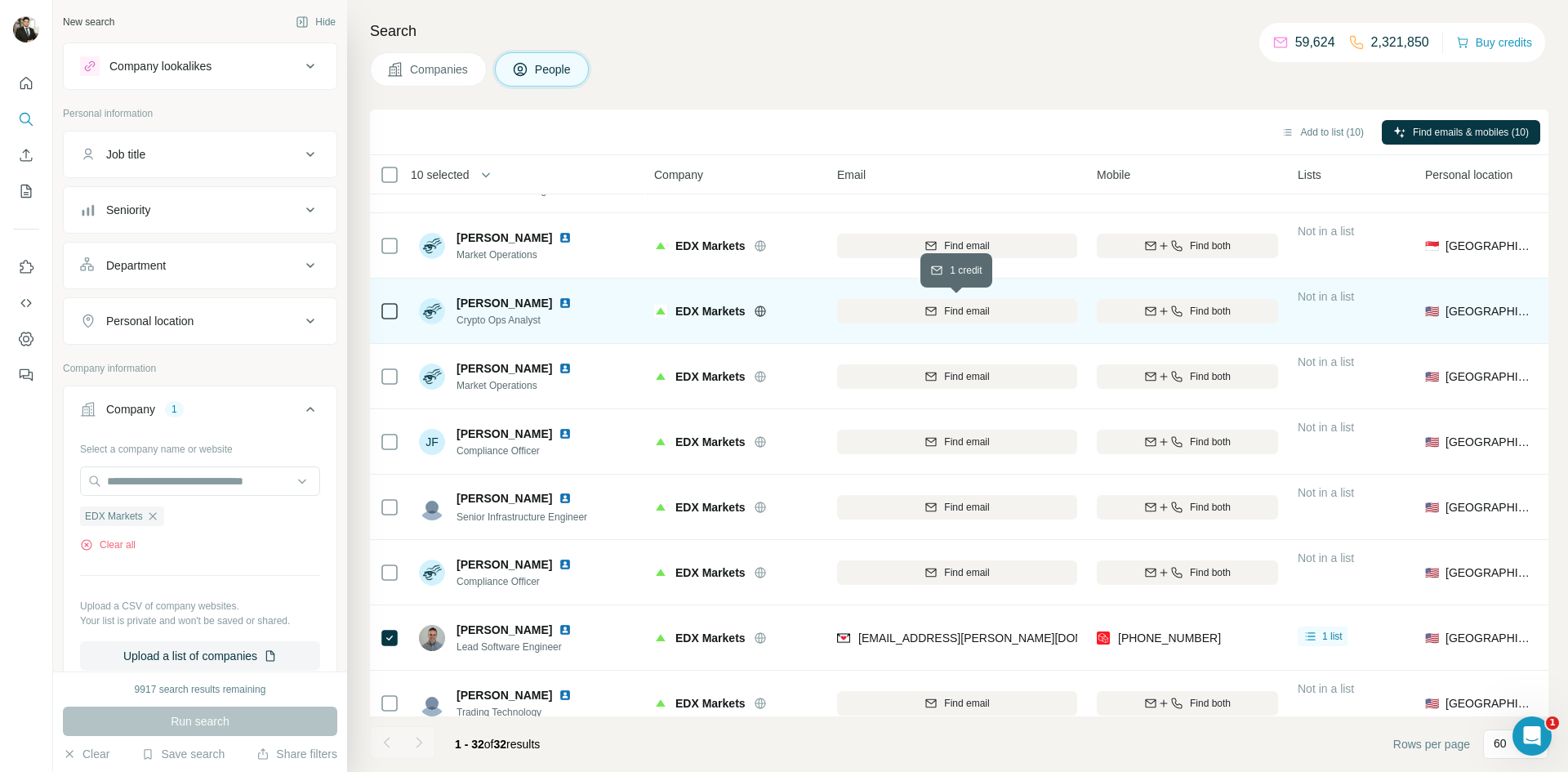
click at [936, 312] on icon "button" at bounding box center [931, 311] width 13 height 13
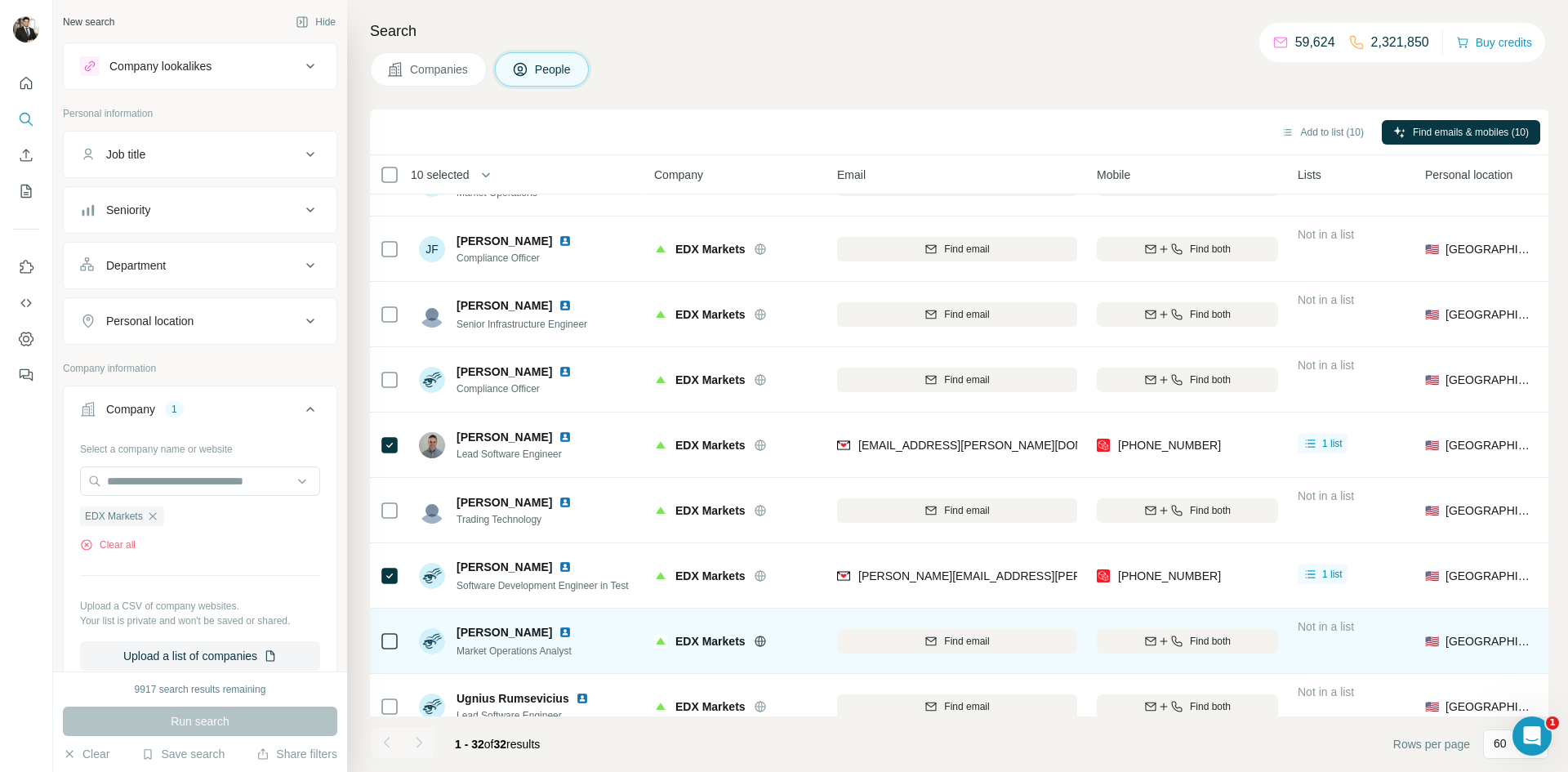
scroll to position [1569, 0]
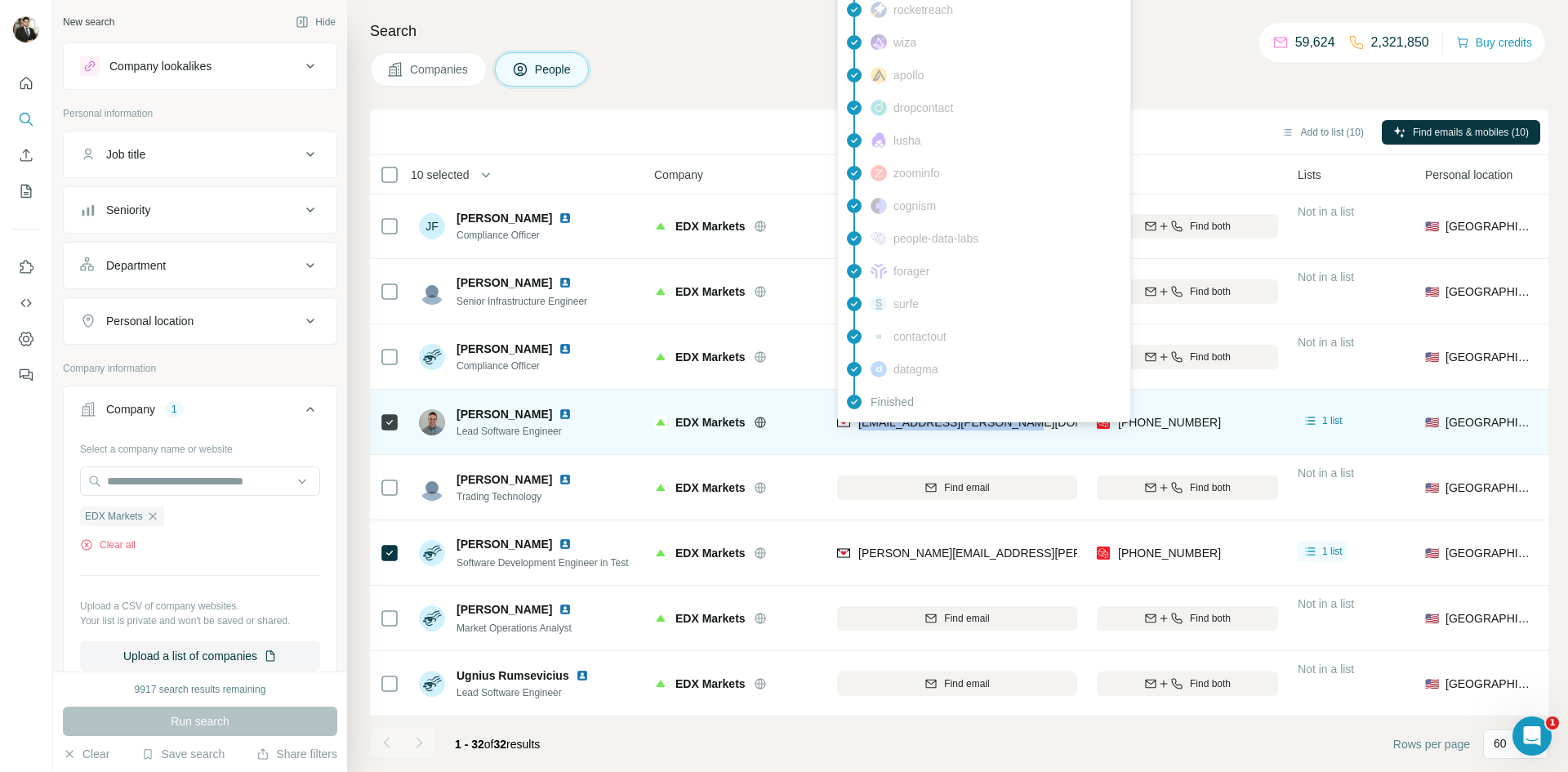
drag, startPoint x: 1028, startPoint y: 421, endPoint x: 859, endPoint y: 428, distance: 169.1
click at [859, 428] on div "[EMAIL_ADDRESS][PERSON_NAME][DOMAIN_NAME]" at bounding box center [958, 422] width 240 height 45
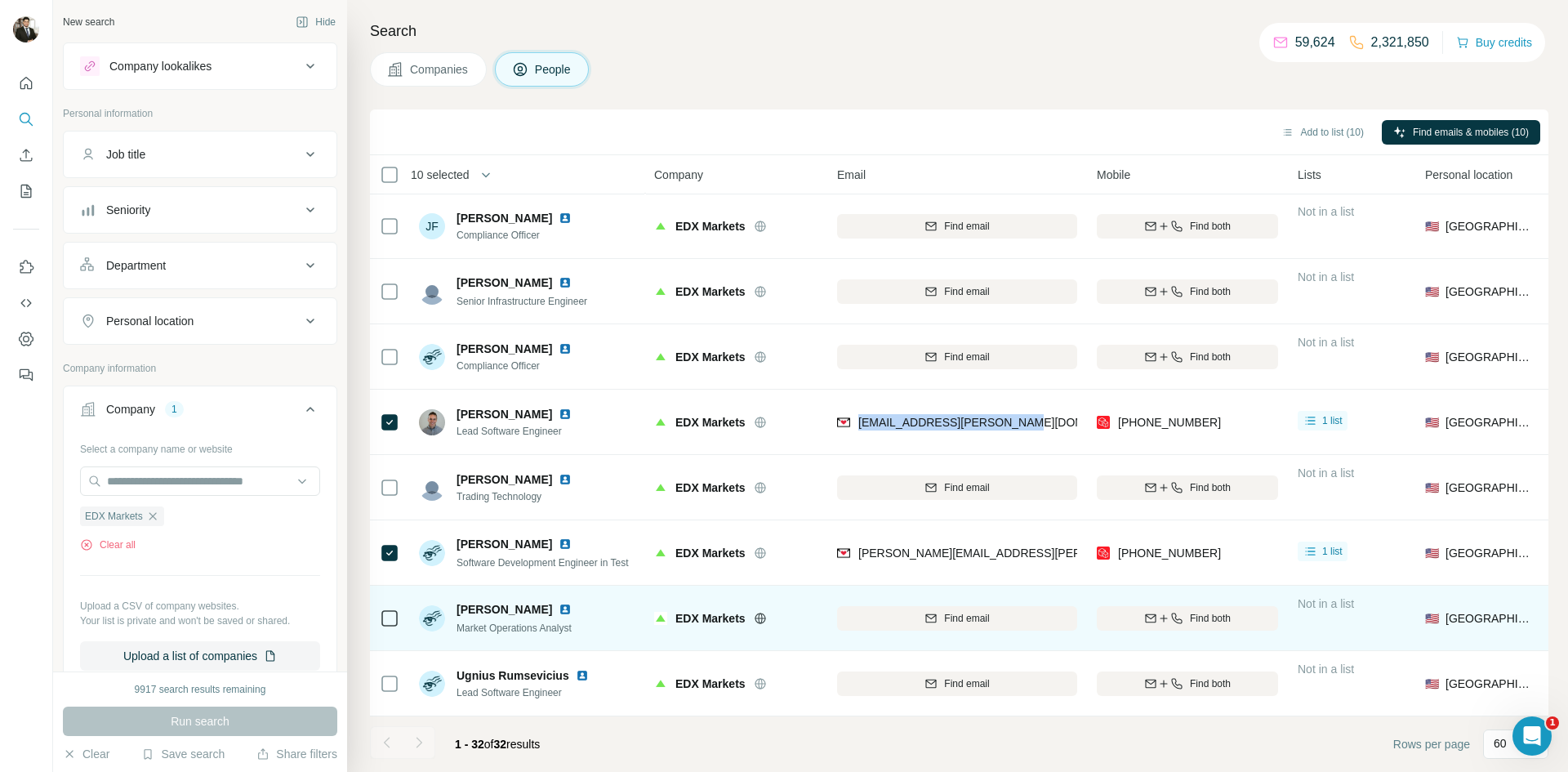
copy span "[EMAIL_ADDRESS][PERSON_NAME][DOMAIN_NAME]"
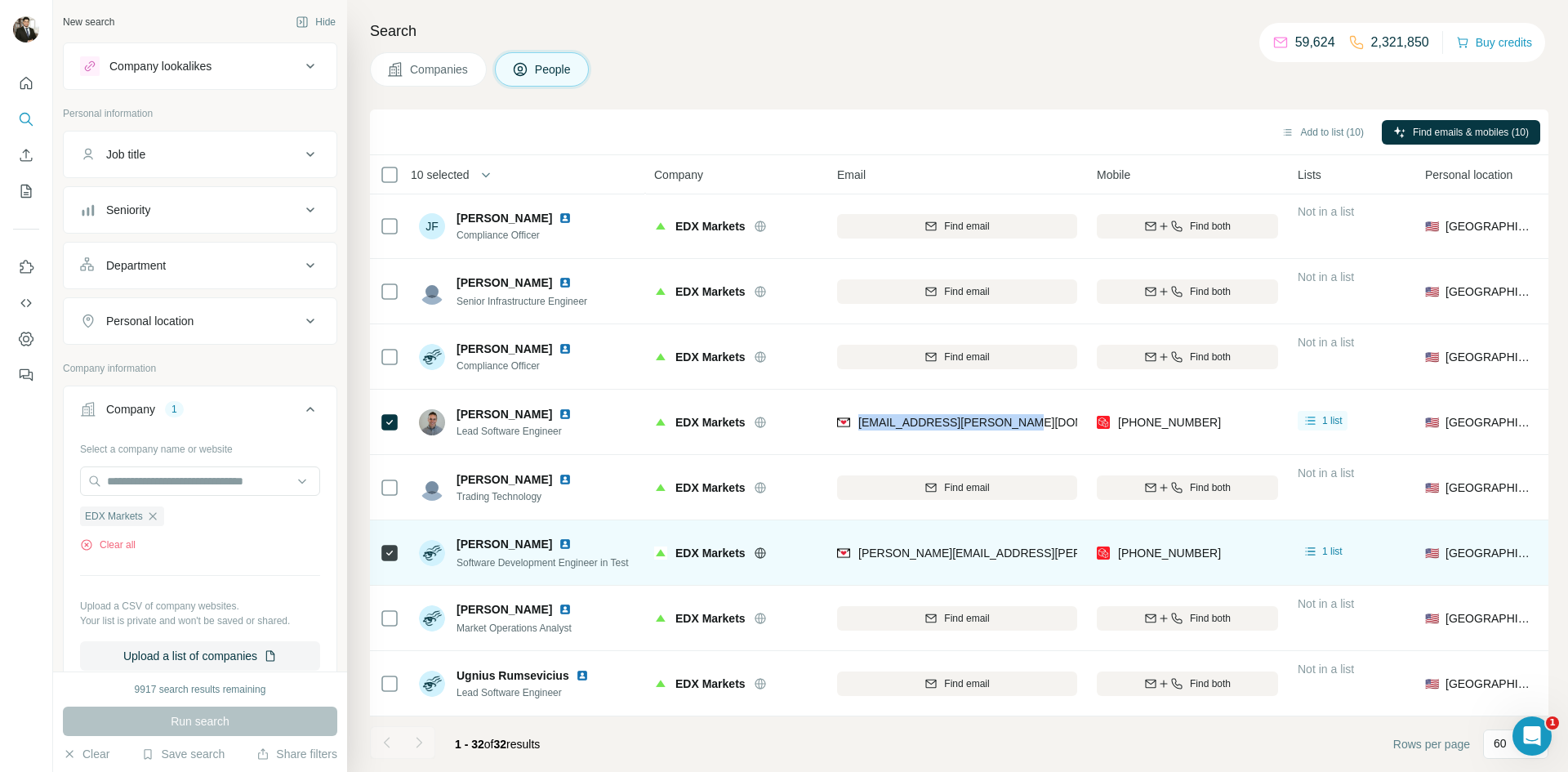
click at [562, 542] on img at bounding box center [565, 544] width 13 height 13
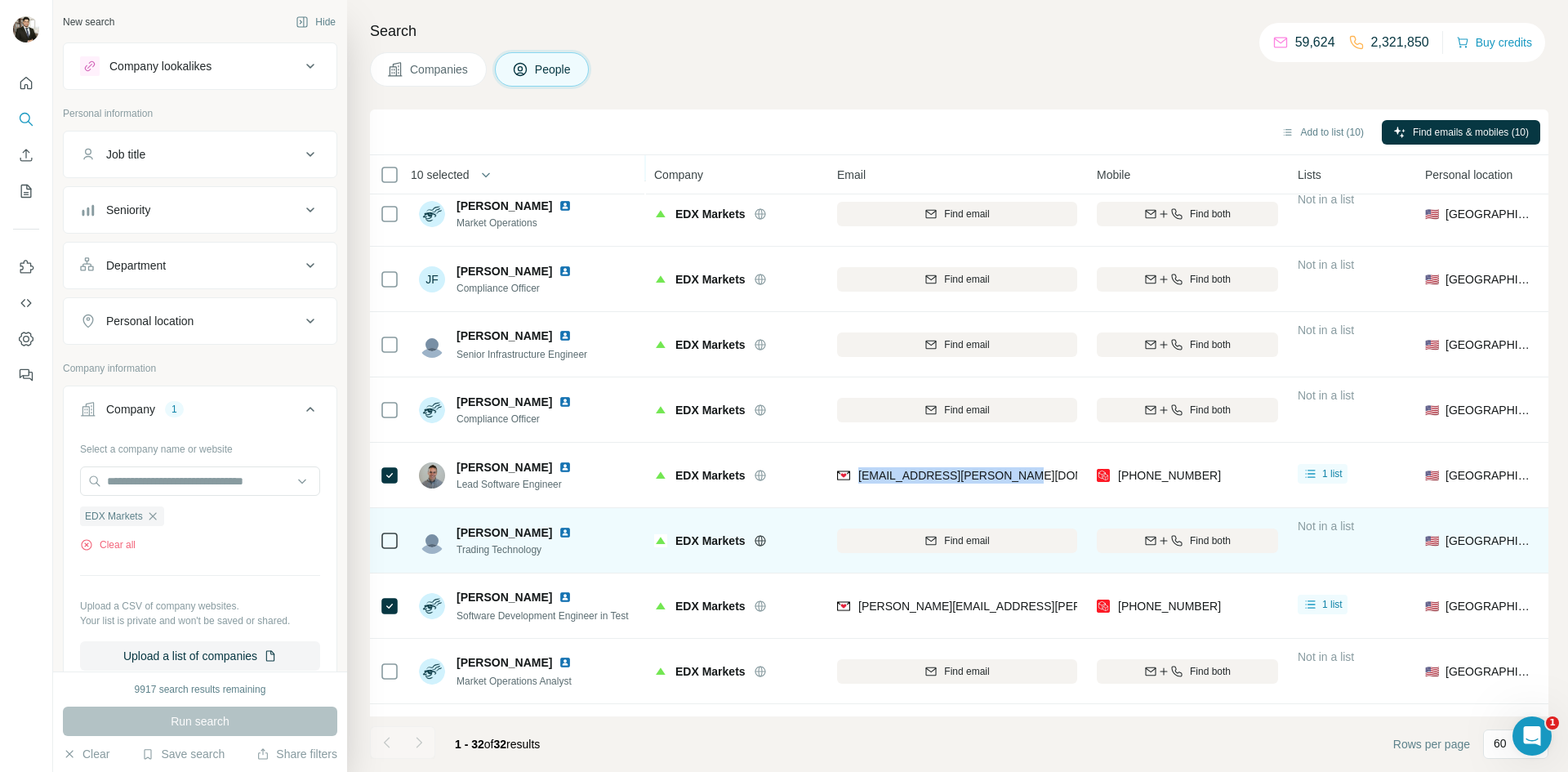
scroll to position [1506, 0]
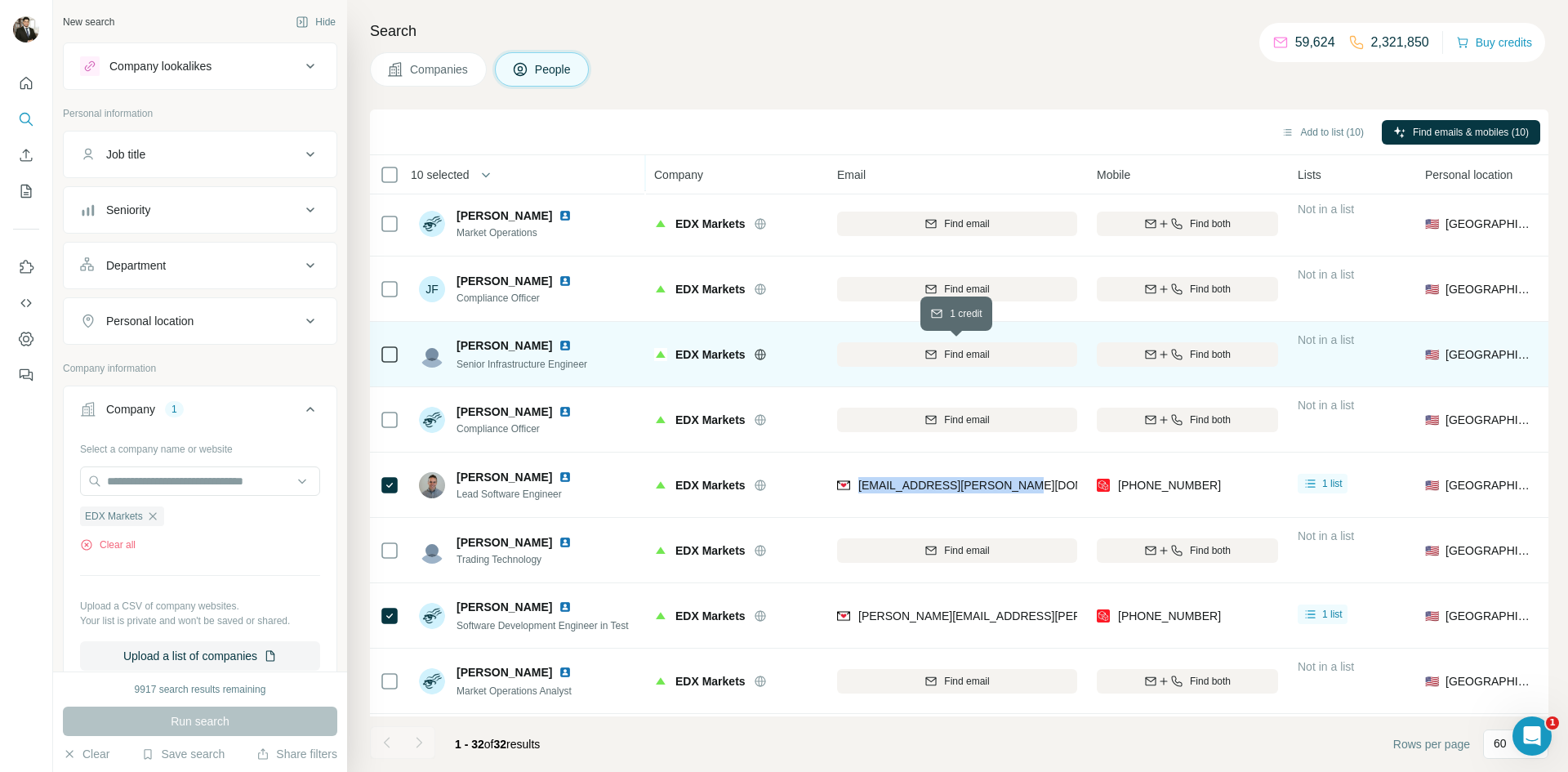
click at [955, 353] on span "Find email" at bounding box center [967, 354] width 45 height 15
click at [560, 342] on img at bounding box center [565, 345] width 13 height 13
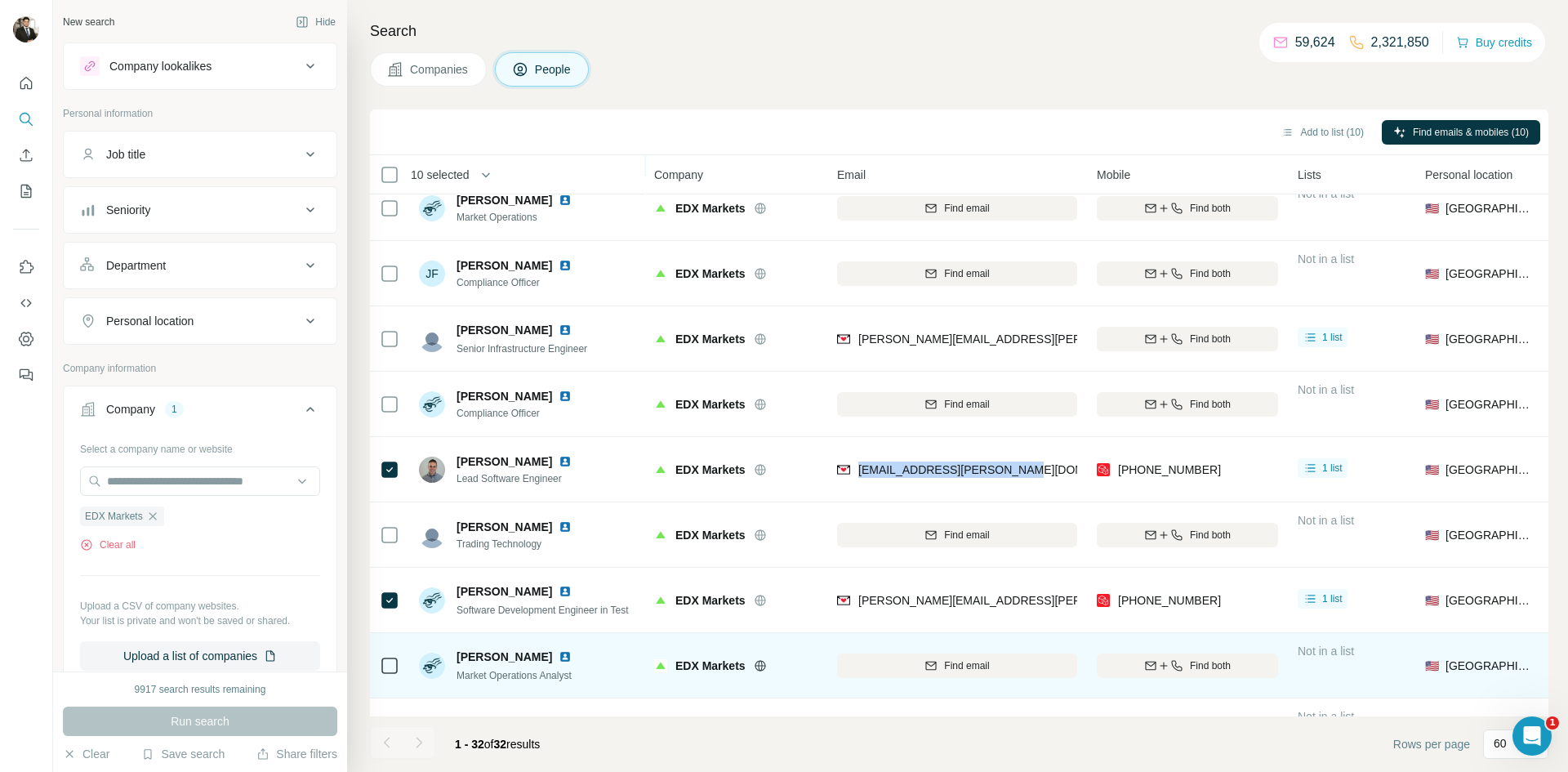
scroll to position [1531, 0]
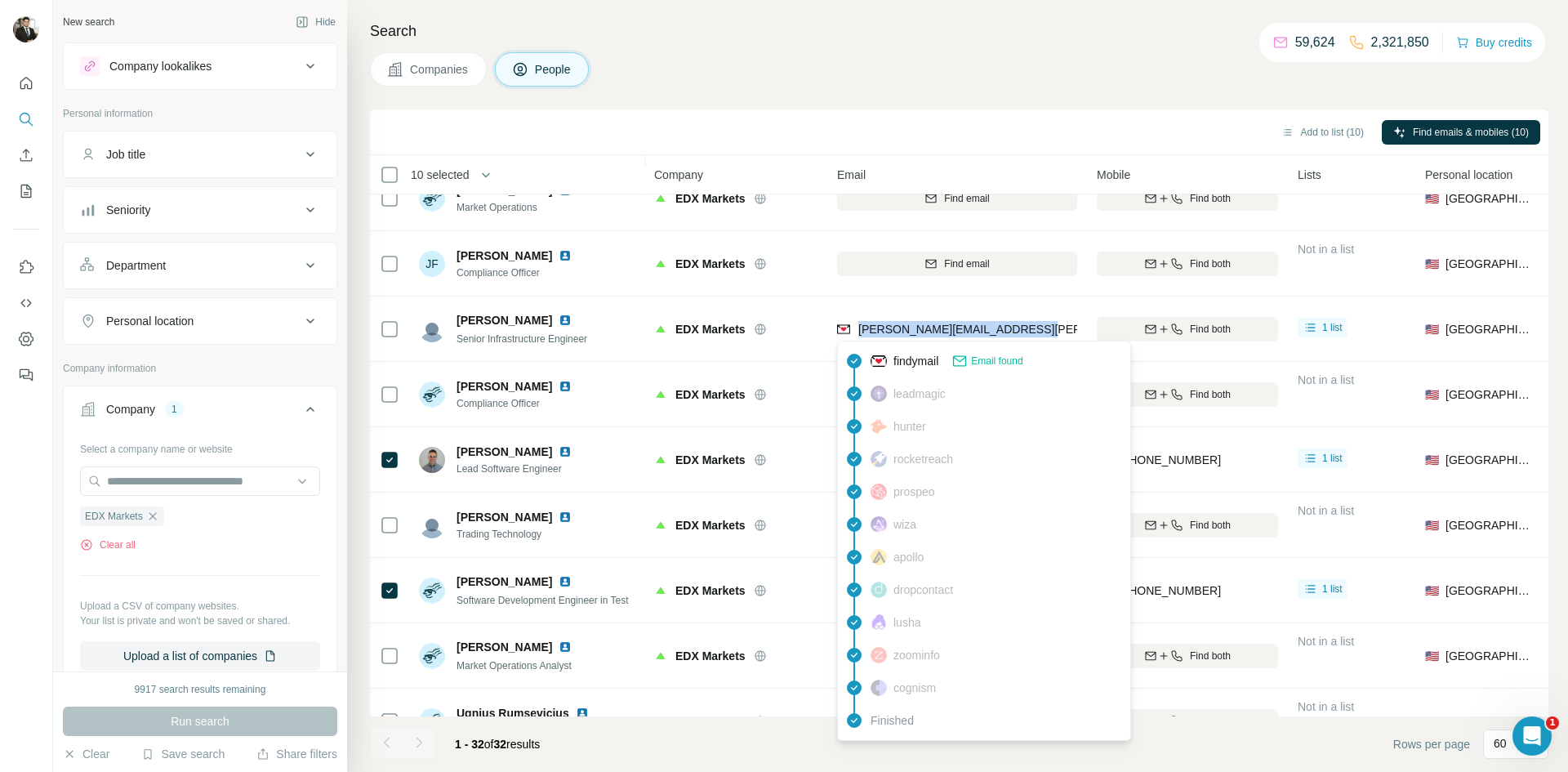
drag, startPoint x: 1061, startPoint y: 331, endPoint x: 860, endPoint y: 331, distance: 201.0
click at [860, 331] on div "[PERSON_NAME][EMAIL_ADDRESS][PERSON_NAME][DOMAIN_NAME]" at bounding box center [958, 328] width 240 height 45
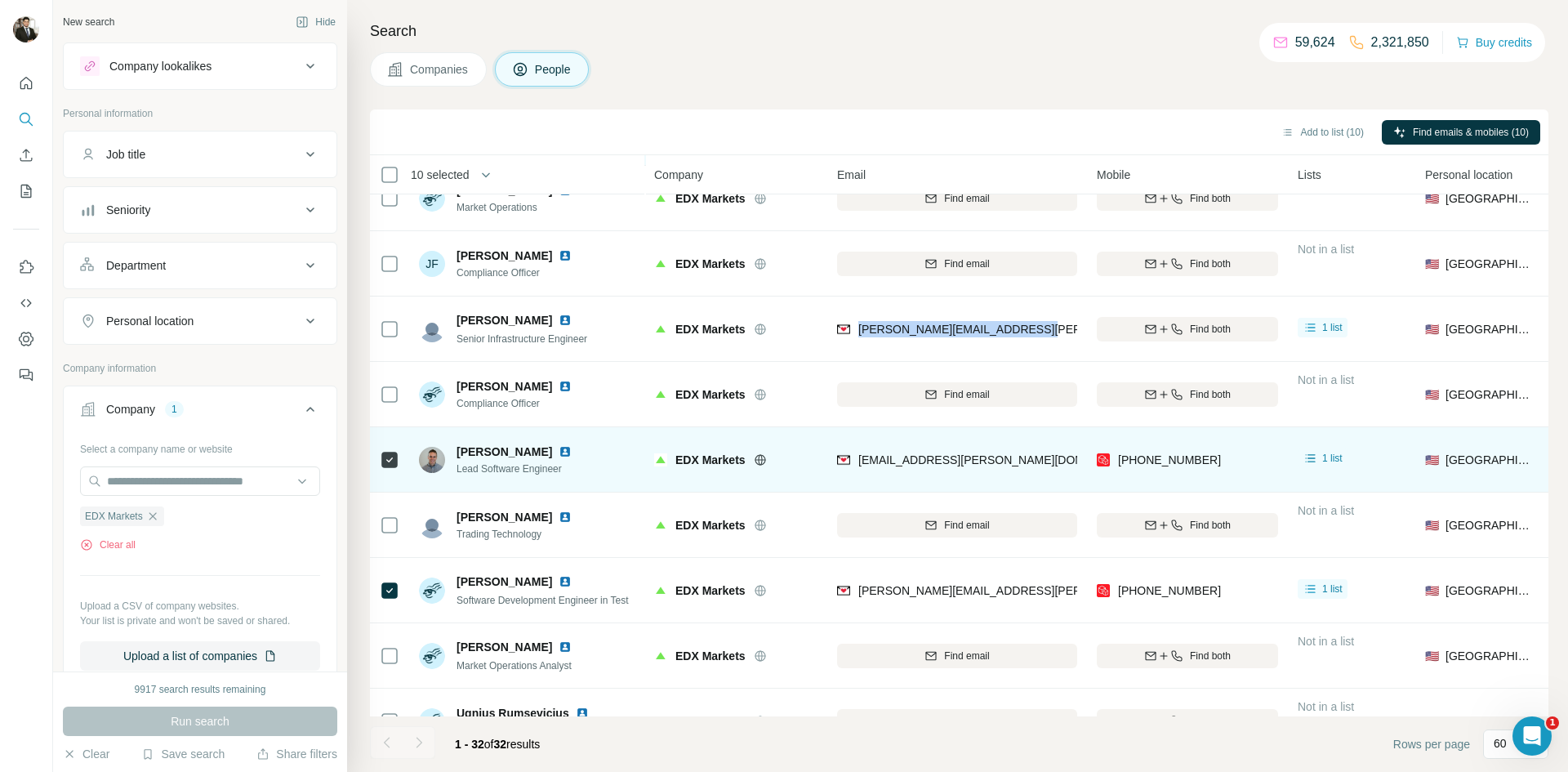
copy span "[PERSON_NAME][EMAIL_ADDRESS][PERSON_NAME][DOMAIN_NAME]"
